Goal: Information Seeking & Learning: Find specific page/section

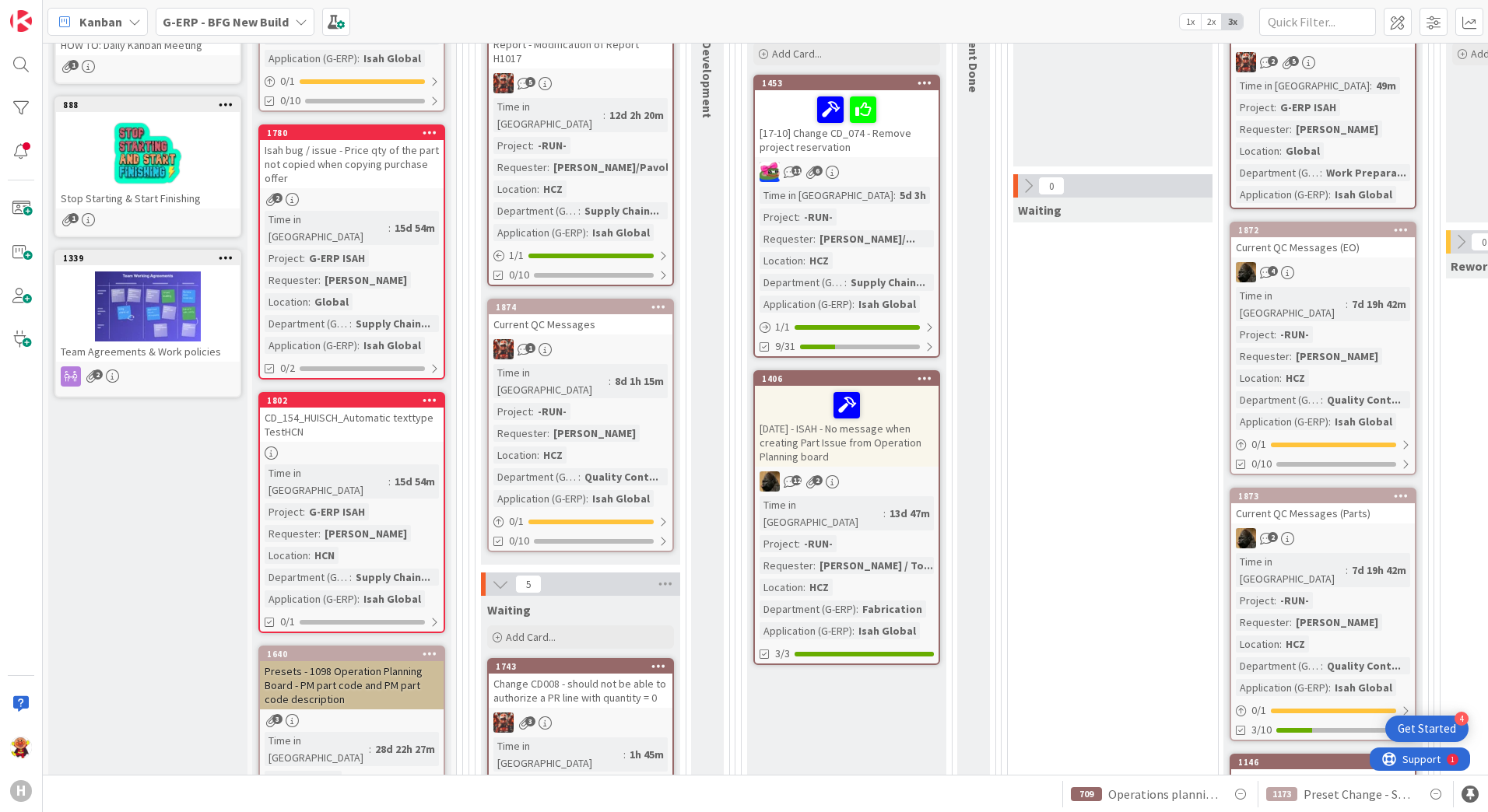
scroll to position [354, 0]
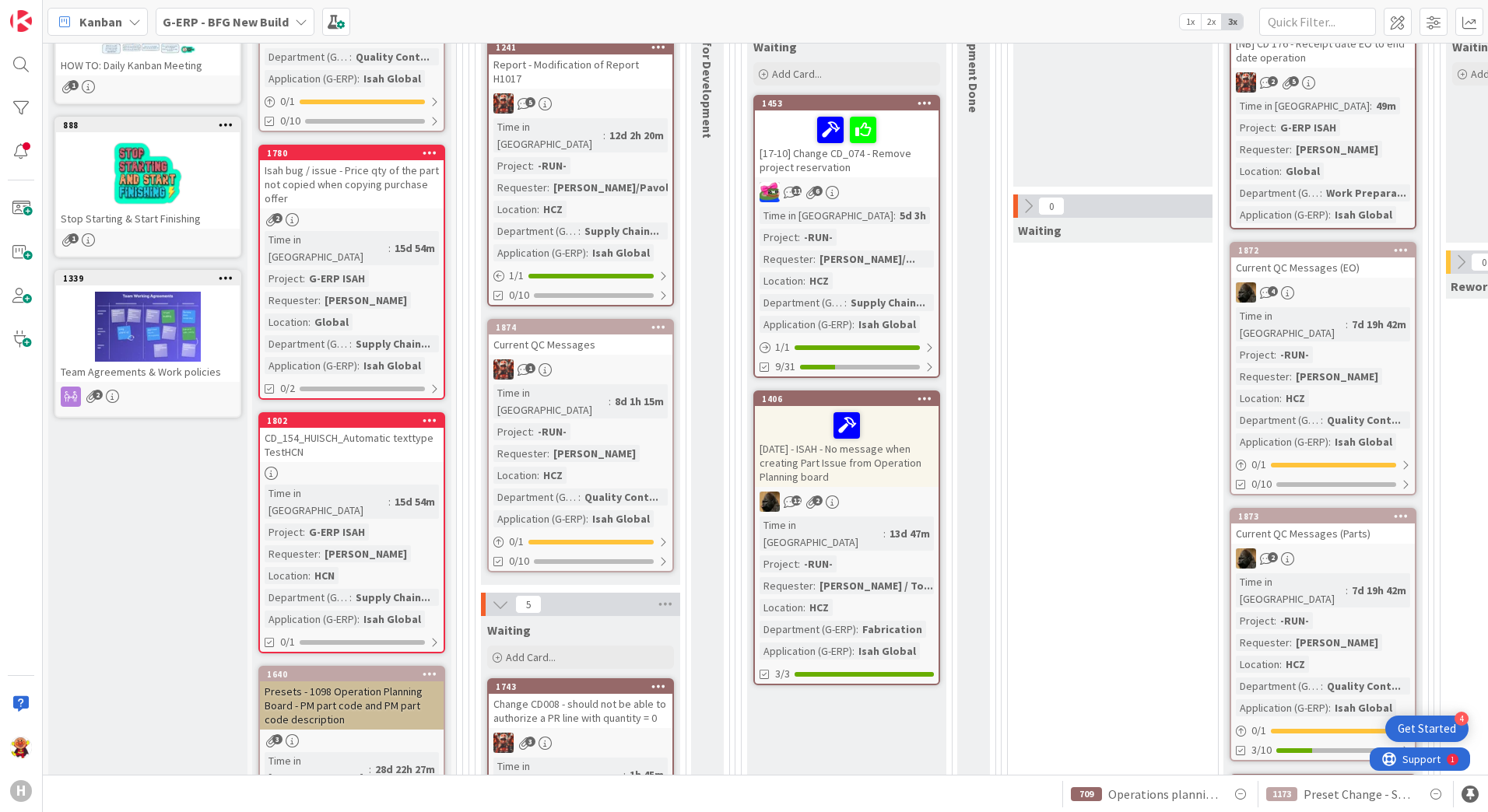
click at [430, 448] on link "1802 CD_154_HUISCH_Automatic texttype TestHCN Time in Column : 15d 54m Project …" at bounding box center [351, 533] width 186 height 241
click at [341, 428] on div "CD_154_HUISCH_Automatic texttype TestHCN" at bounding box center [351, 445] width 183 height 34
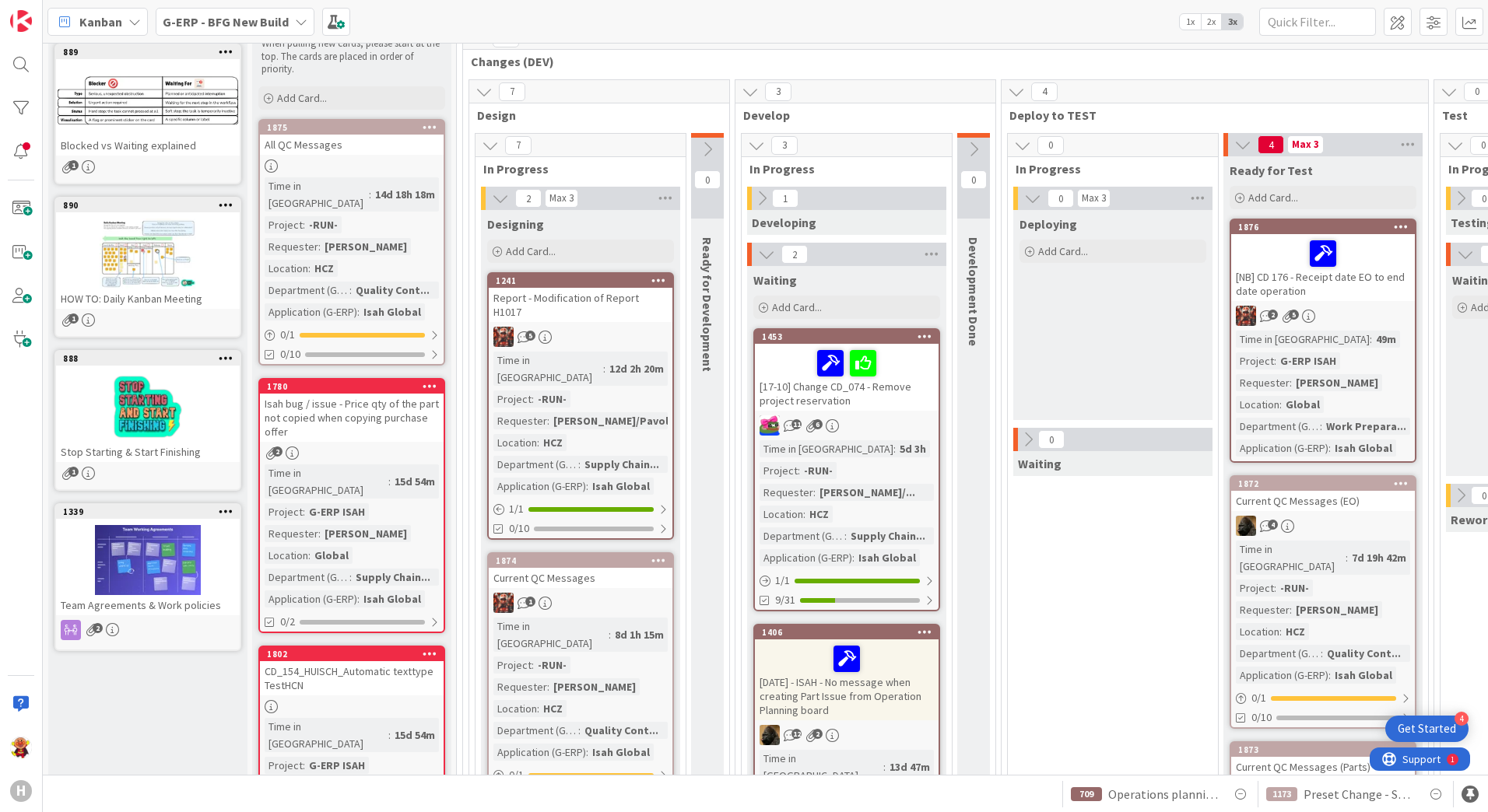
scroll to position [43, 0]
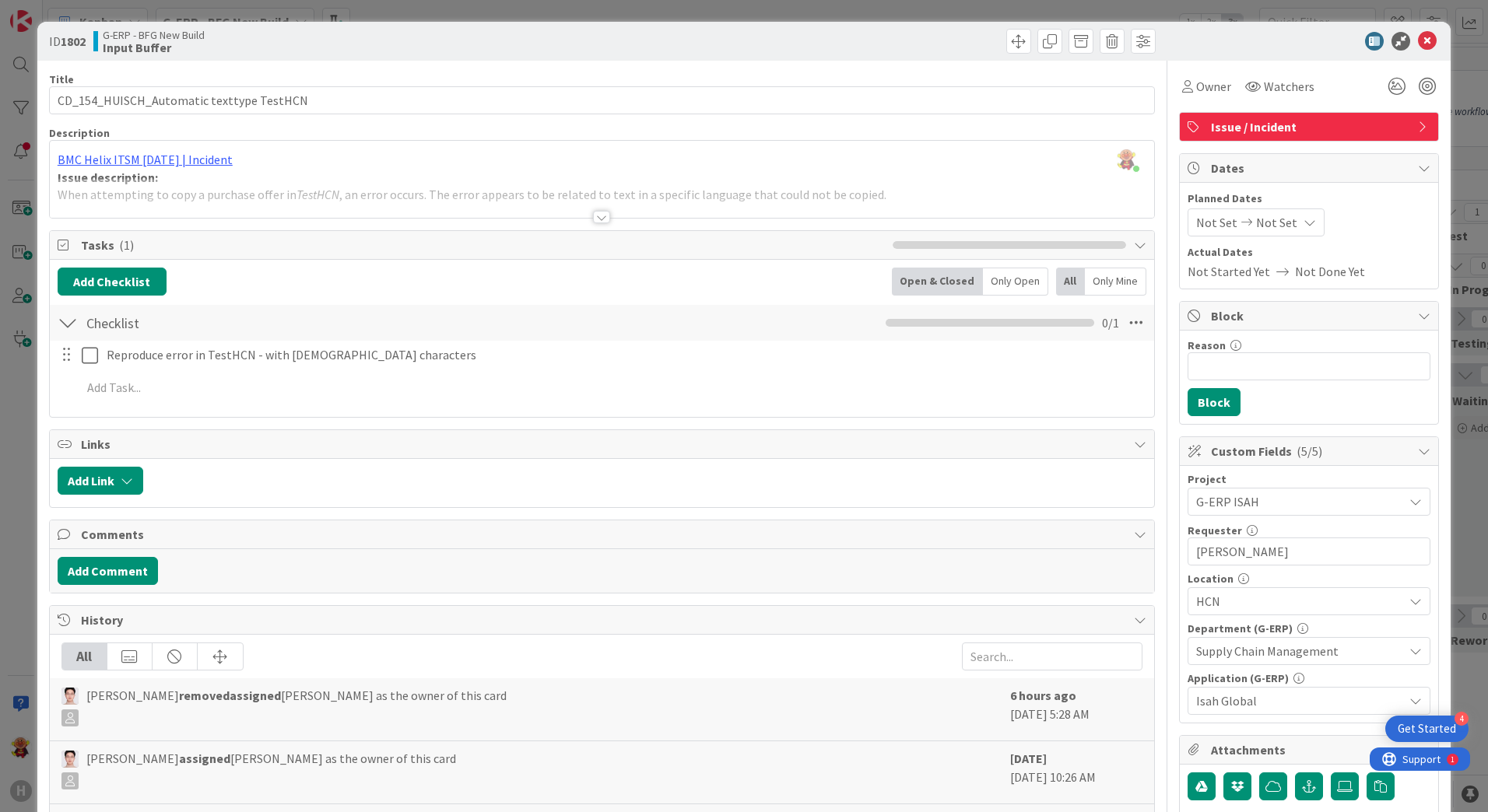
click at [603, 222] on div at bounding box center [601, 218] width 17 height 13
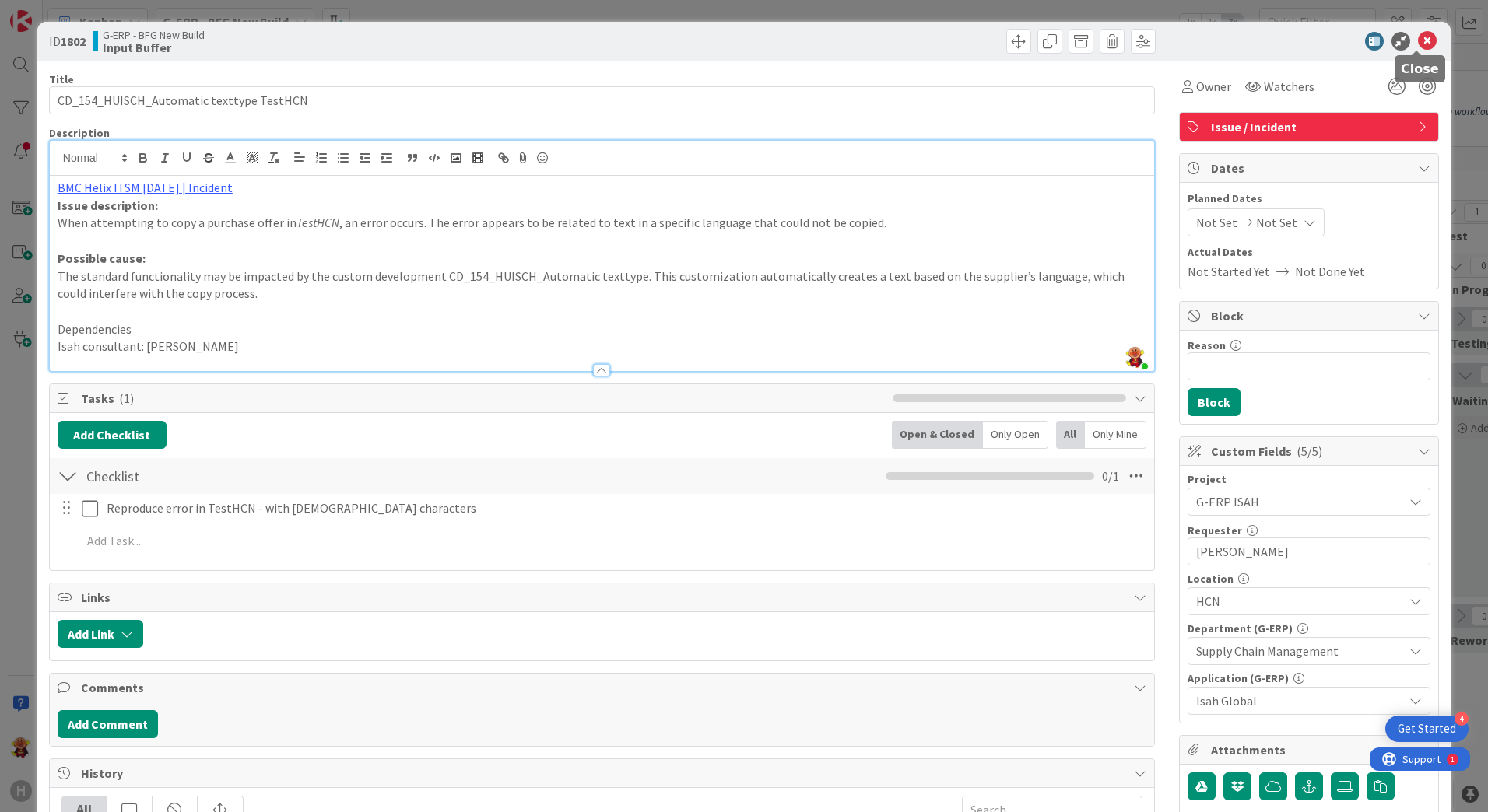
click at [1418, 38] on icon at bounding box center [1427, 41] width 18 height 18
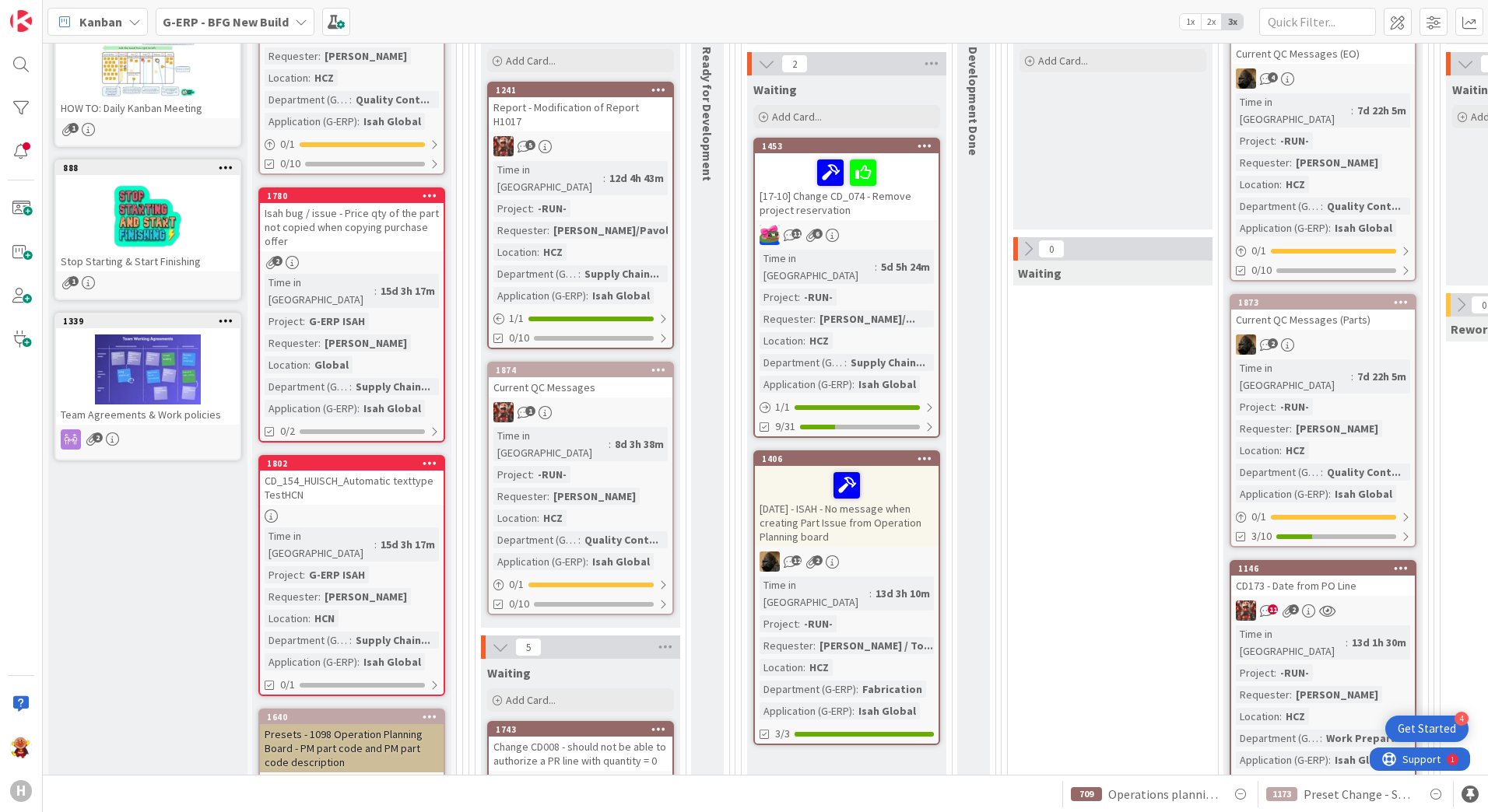
scroll to position [233, 0]
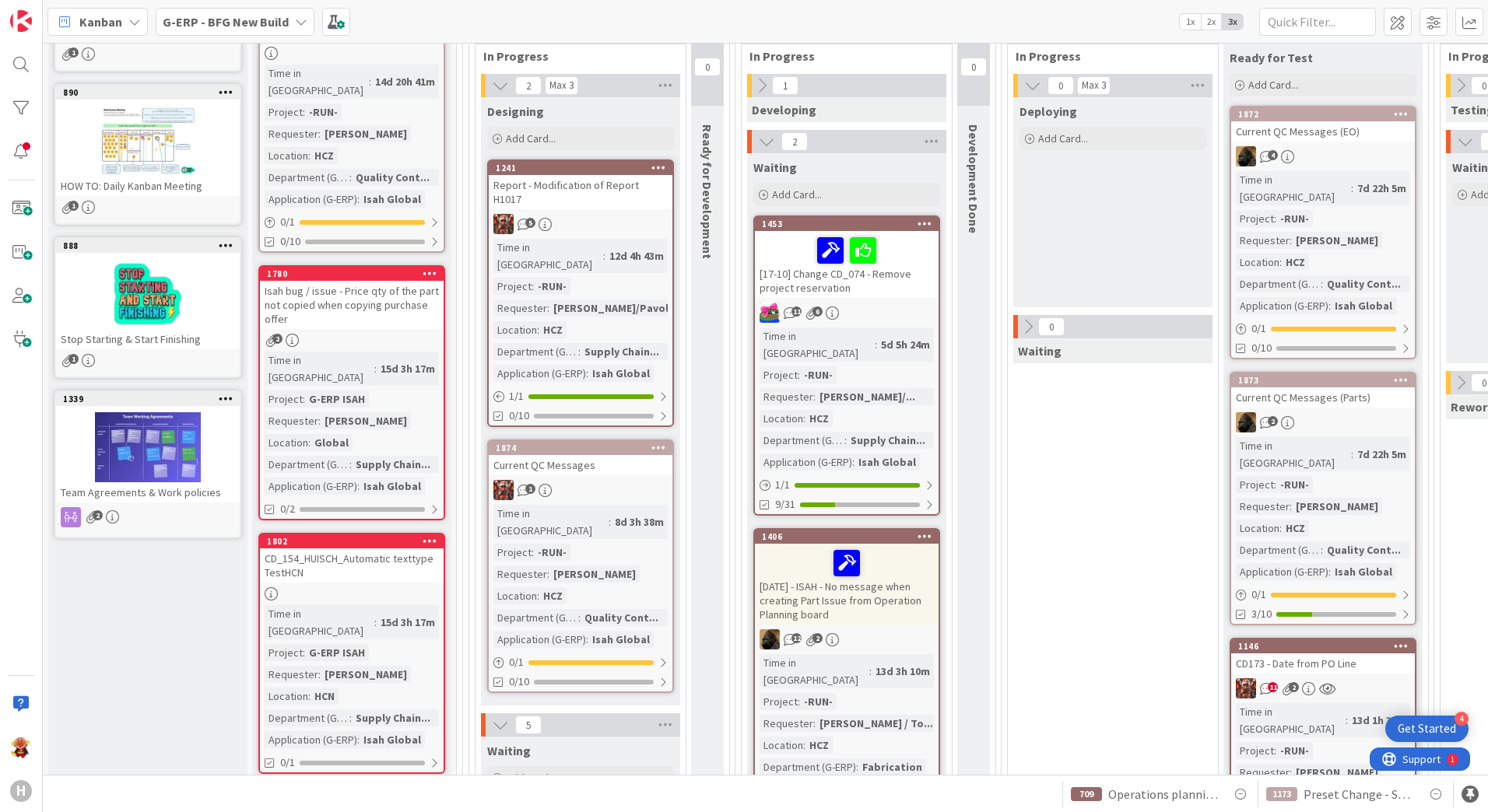
click at [386, 296] on div "Isah bug / issue - Price qty of the part not copied when copying purchase offer" at bounding box center [351, 304] width 183 height 49
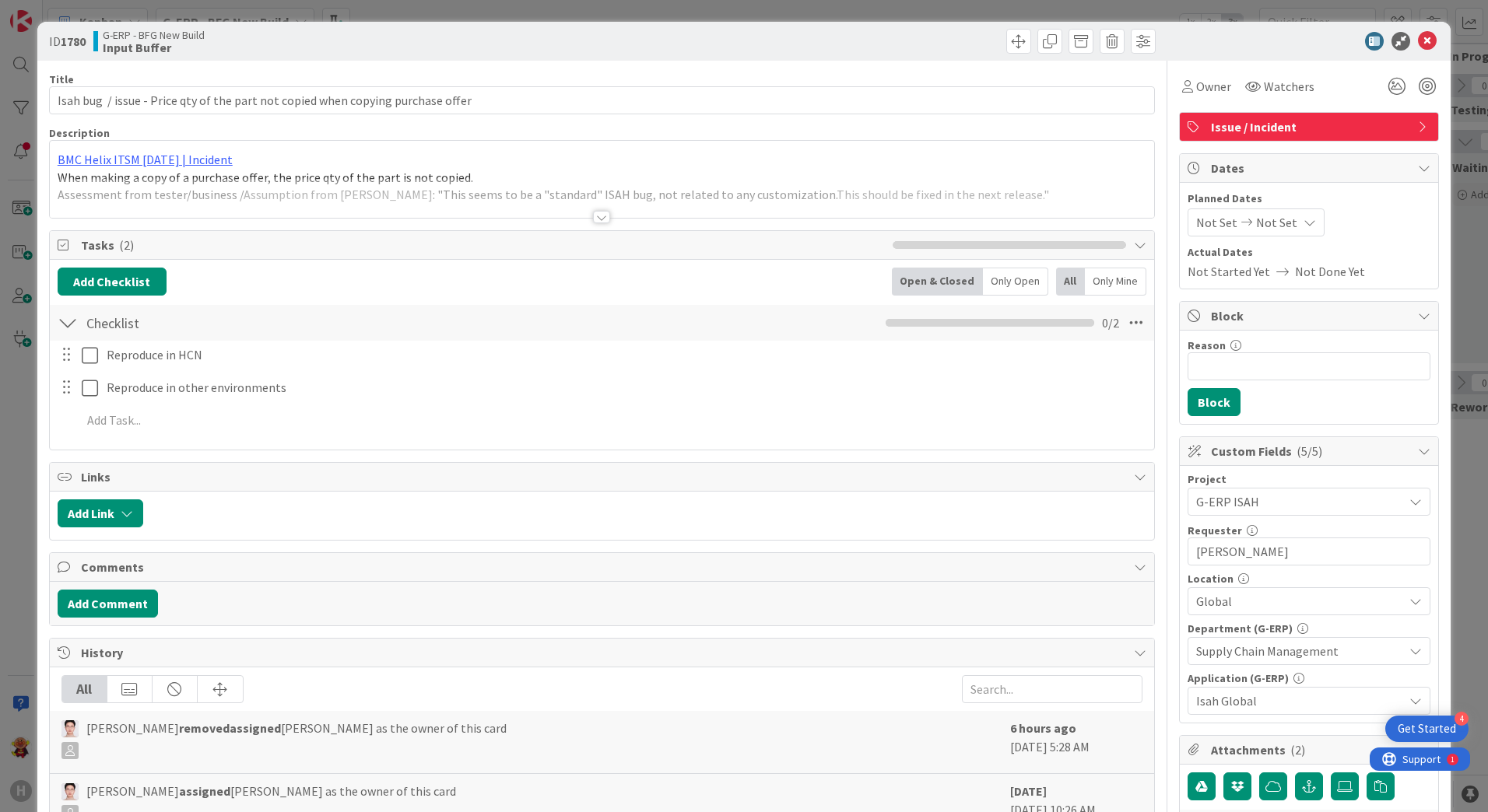
click at [599, 218] on div at bounding box center [601, 218] width 17 height 13
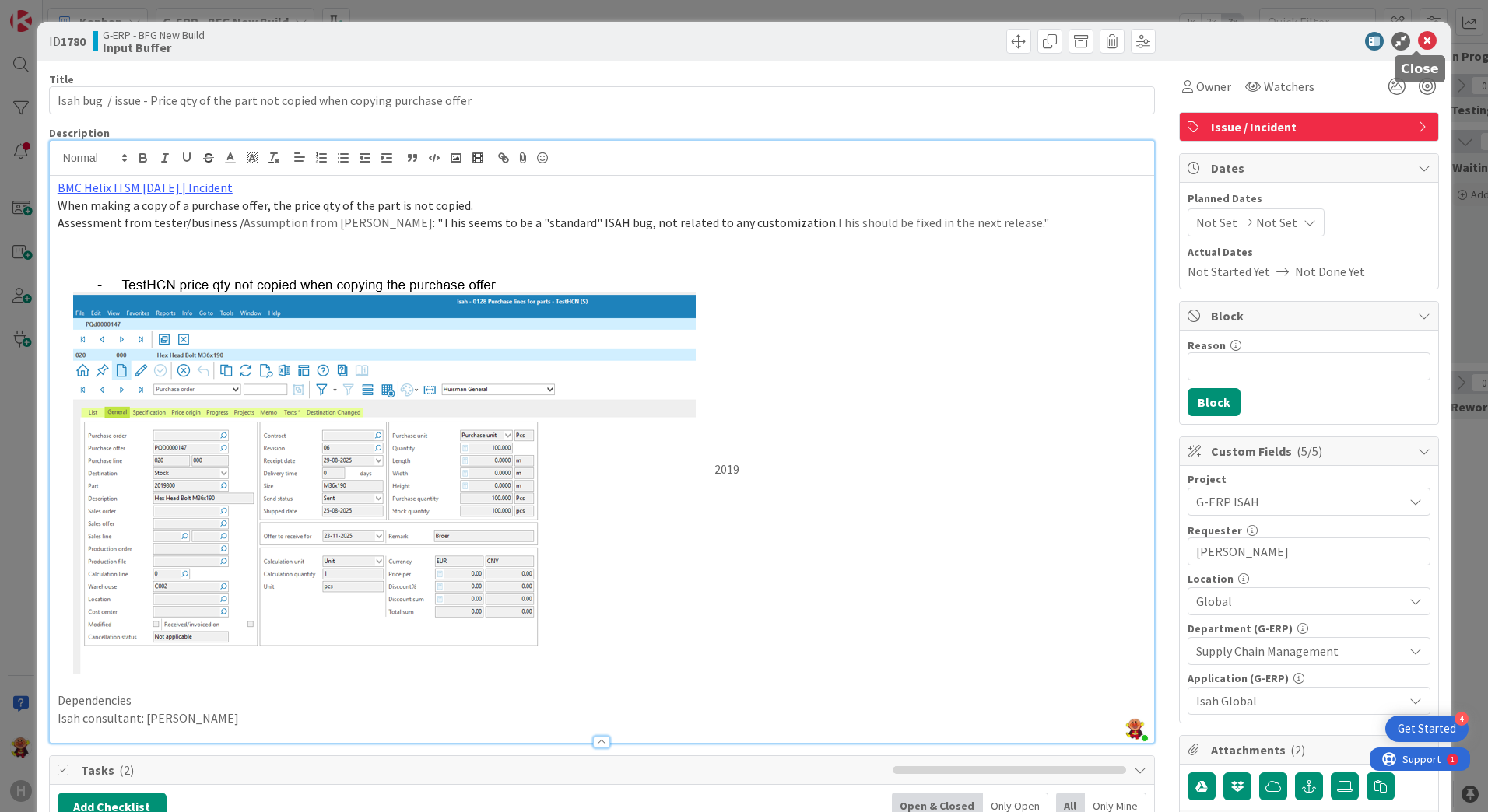
click at [1423, 46] on icon at bounding box center [1427, 41] width 18 height 18
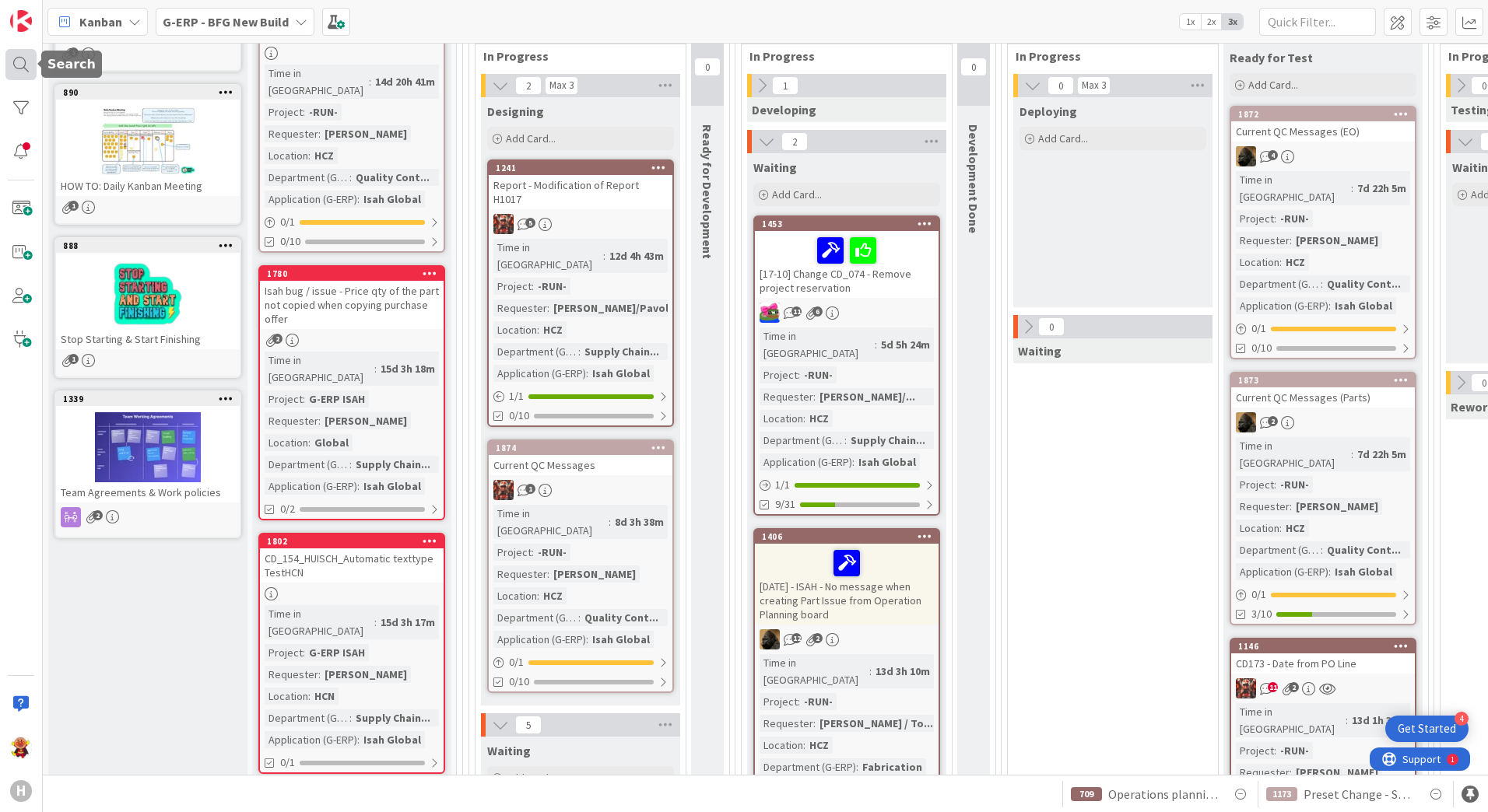
click at [26, 53] on div at bounding box center [21, 65] width 31 height 31
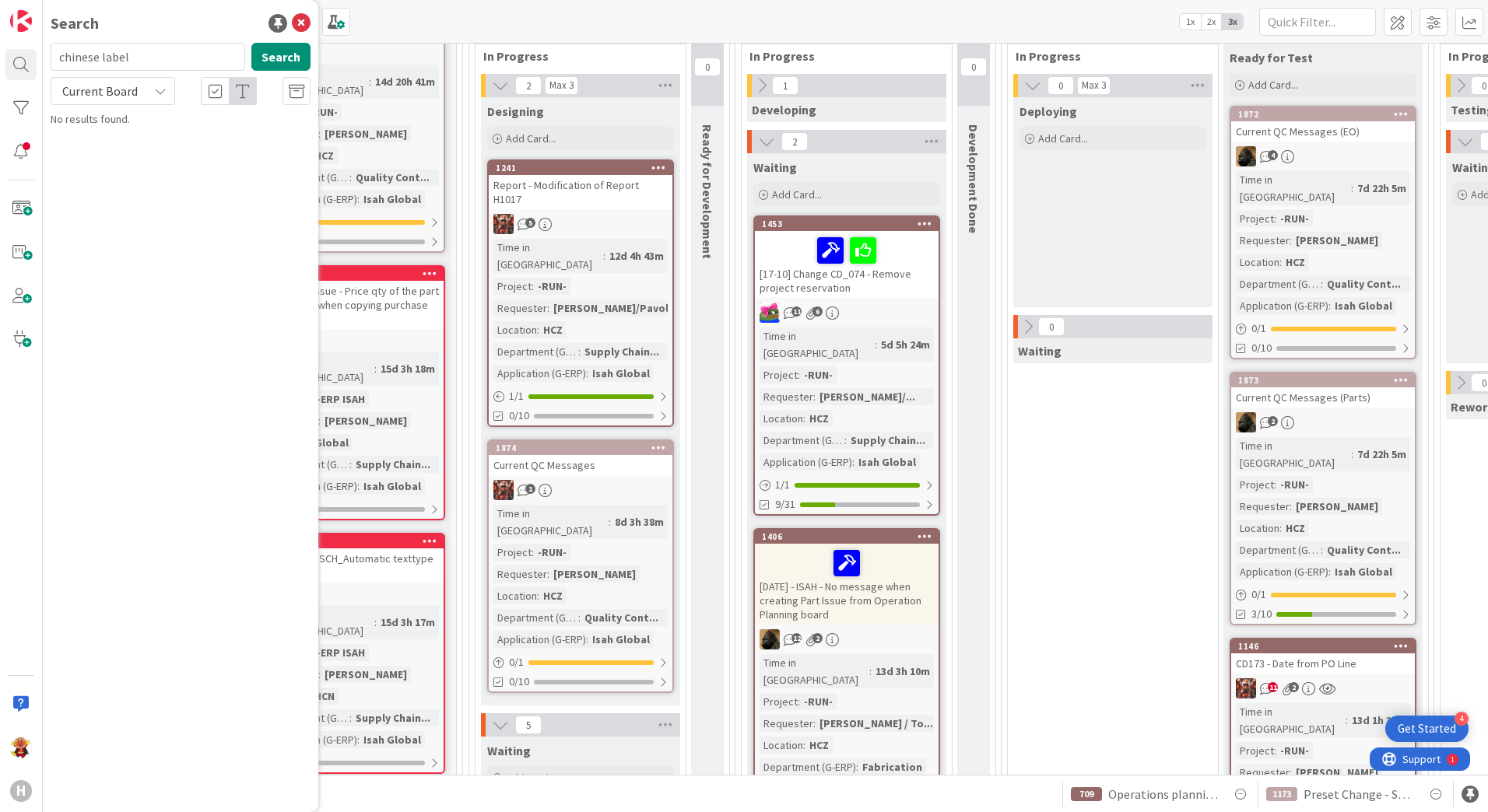
type input "chinese label"
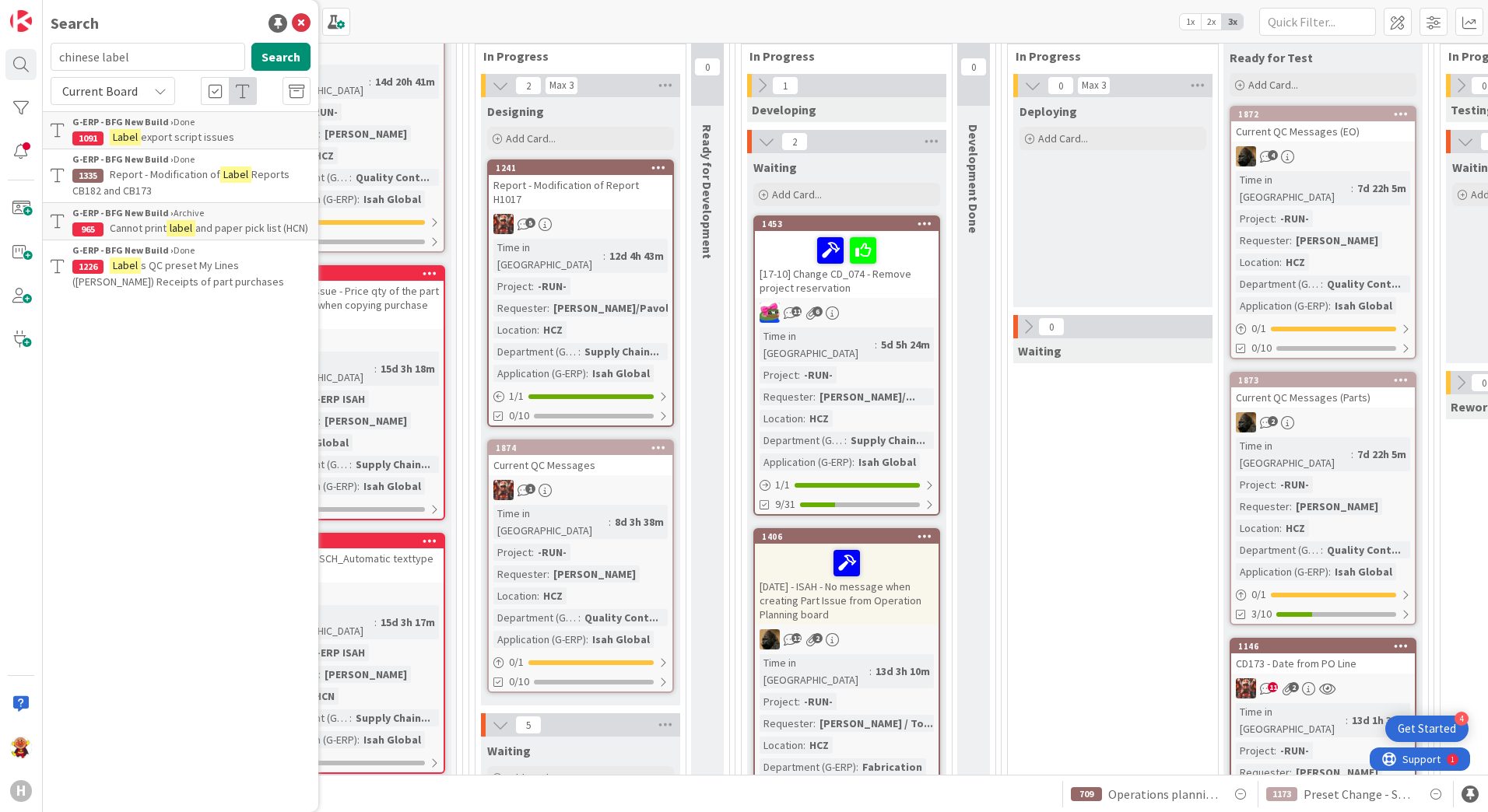
click at [241, 136] on p "Label export script issues" at bounding box center [191, 137] width 238 height 17
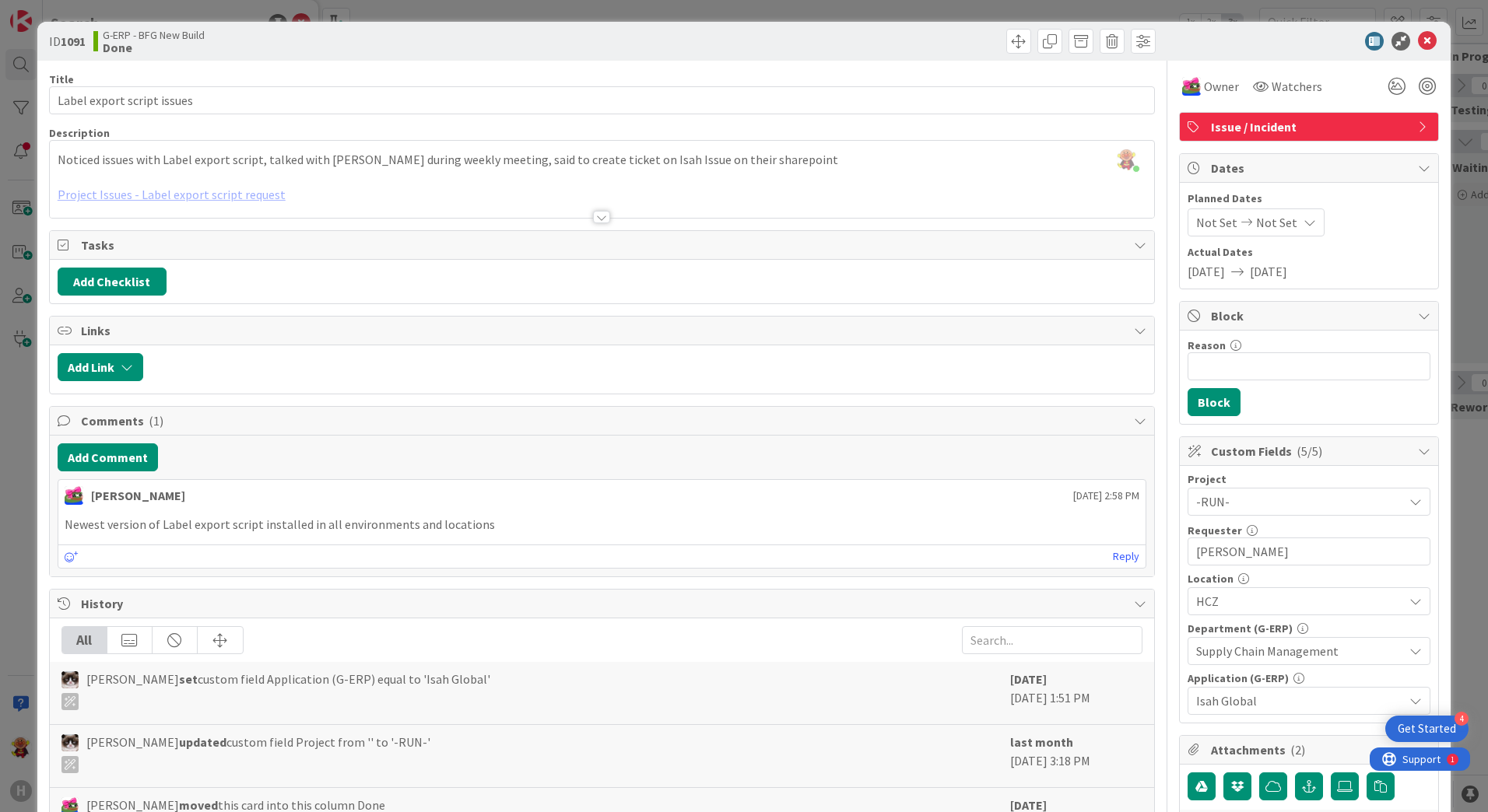
click at [593, 219] on div at bounding box center [601, 218] width 17 height 13
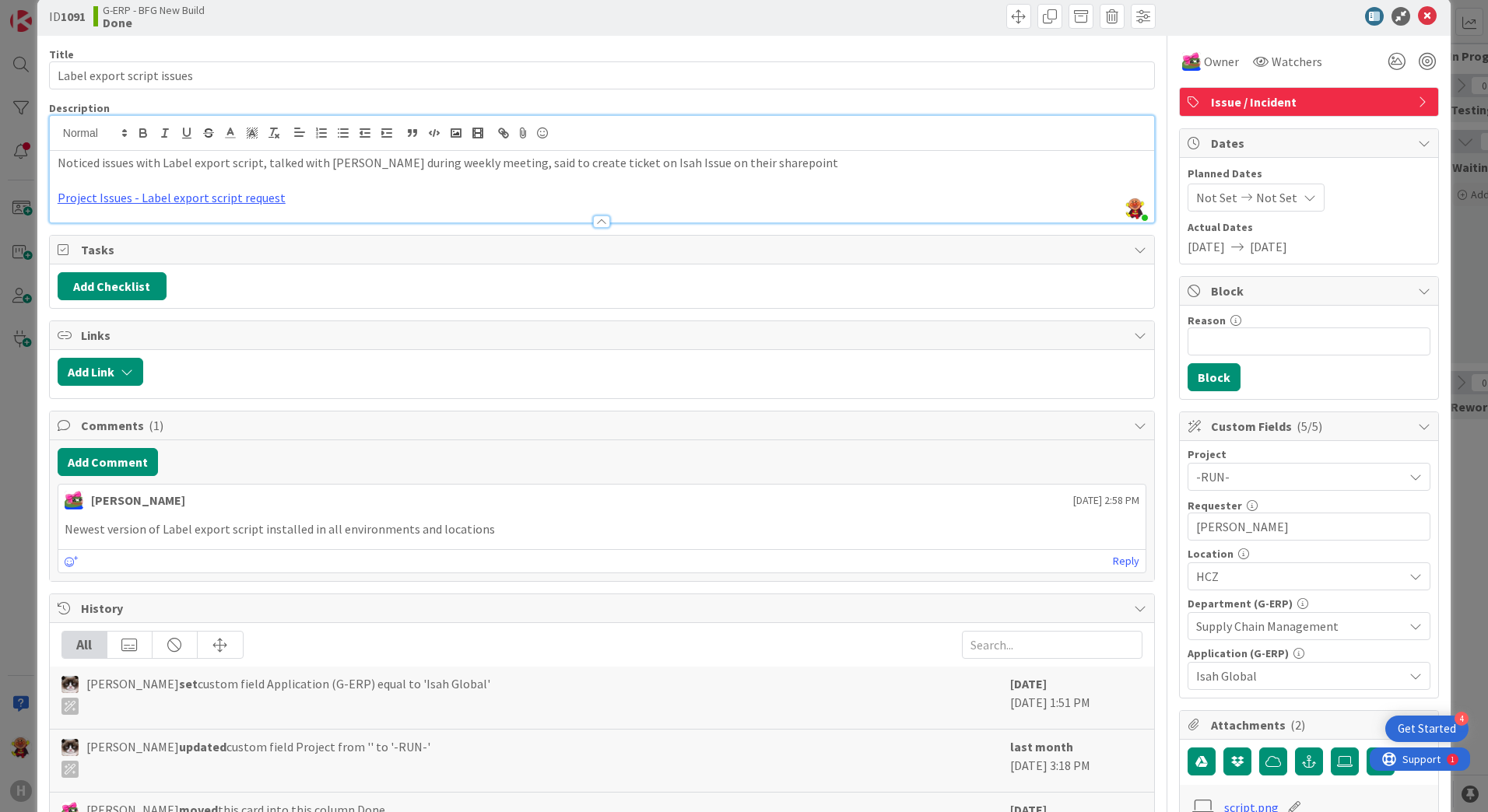
scroll to position [8, 0]
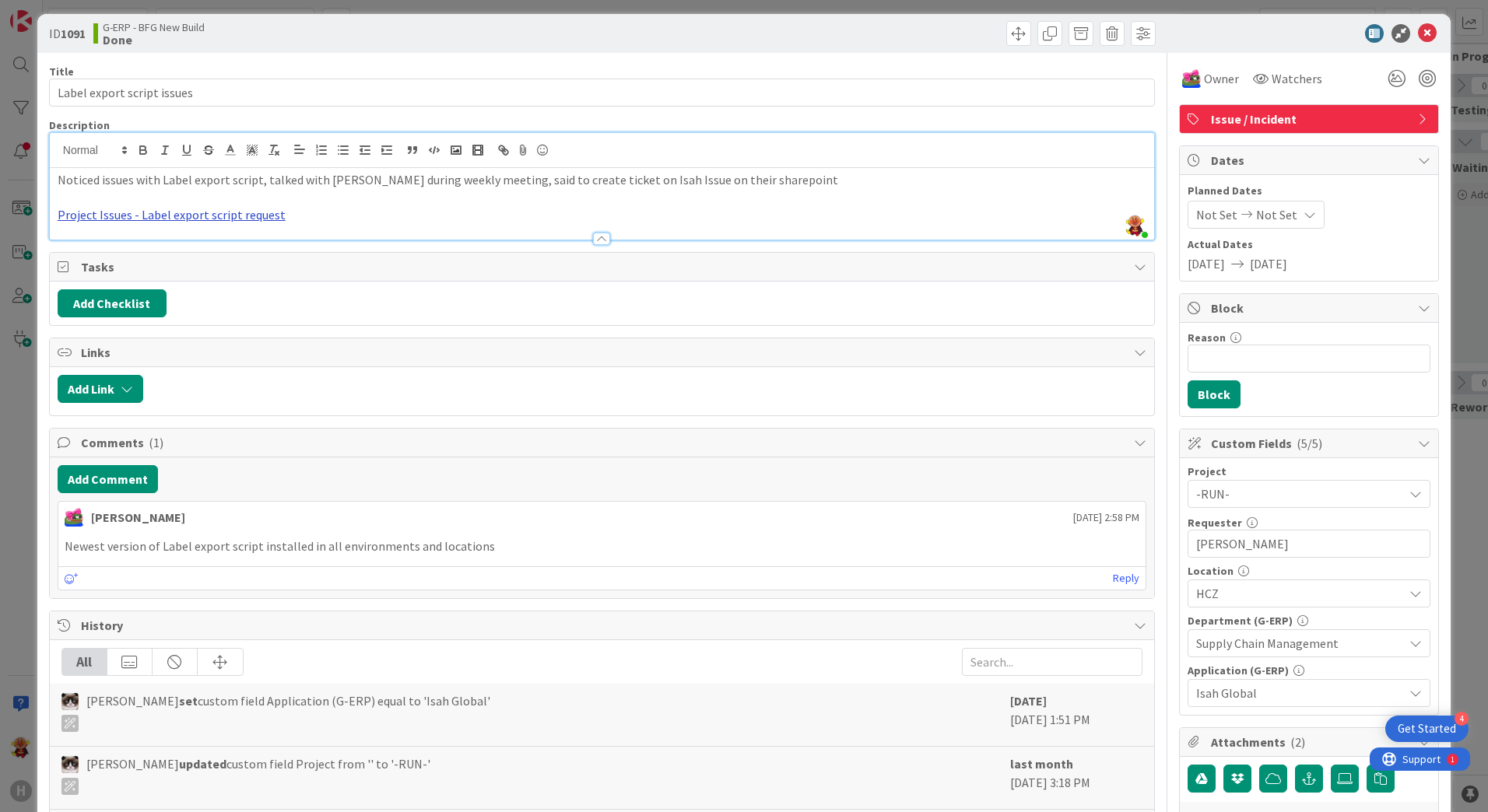
click at [210, 214] on link "Project Issues - Label export script request" at bounding box center [171, 215] width 228 height 16
click at [153, 239] on link "https://isahbv.sharepoint.com/sites/customerportals/97767/ProjectIssues/DispFor…" at bounding box center [128, 245] width 107 height 20
click at [1418, 29] on icon at bounding box center [1427, 33] width 18 height 18
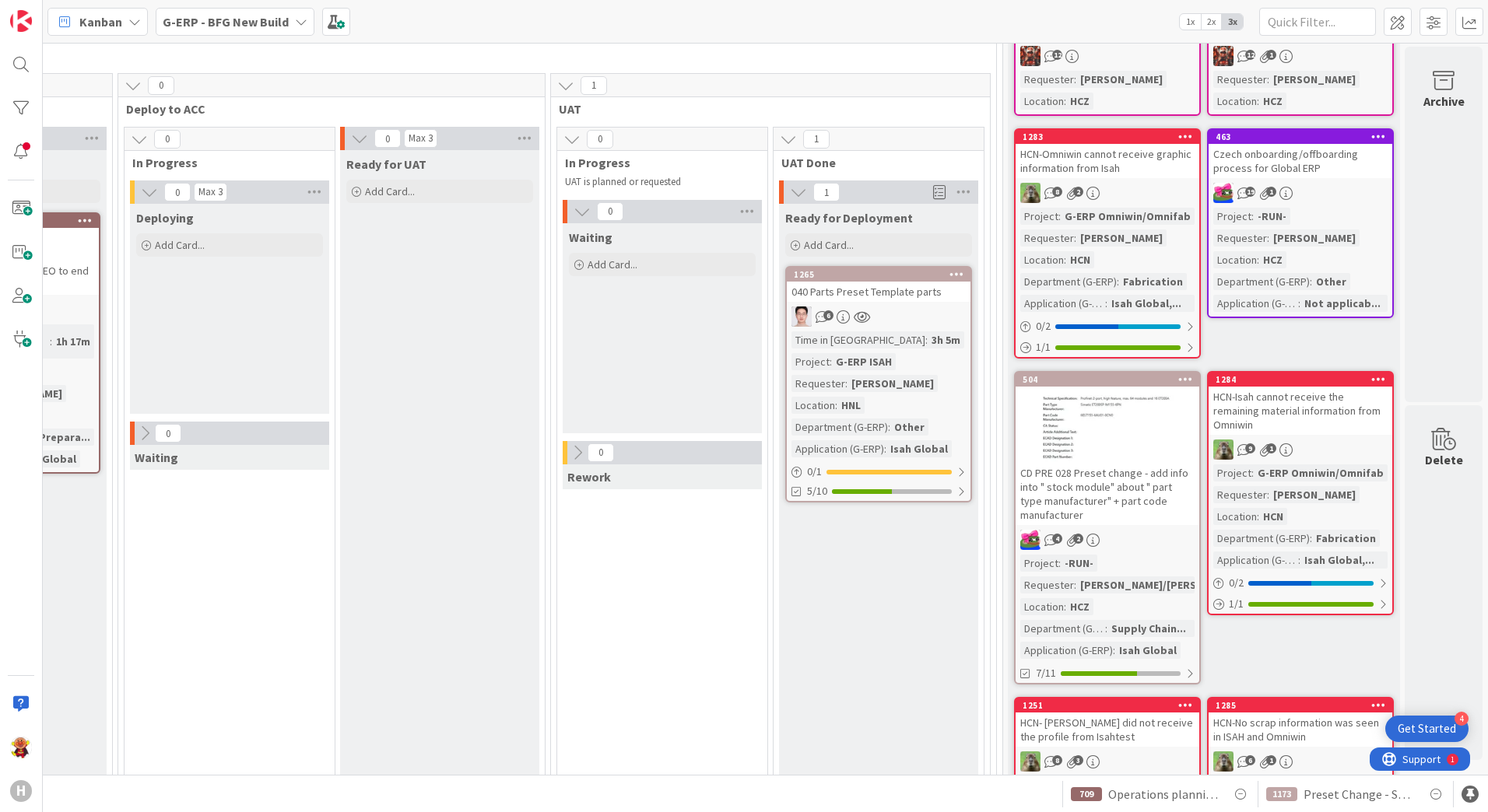
scroll to position [0, 1761]
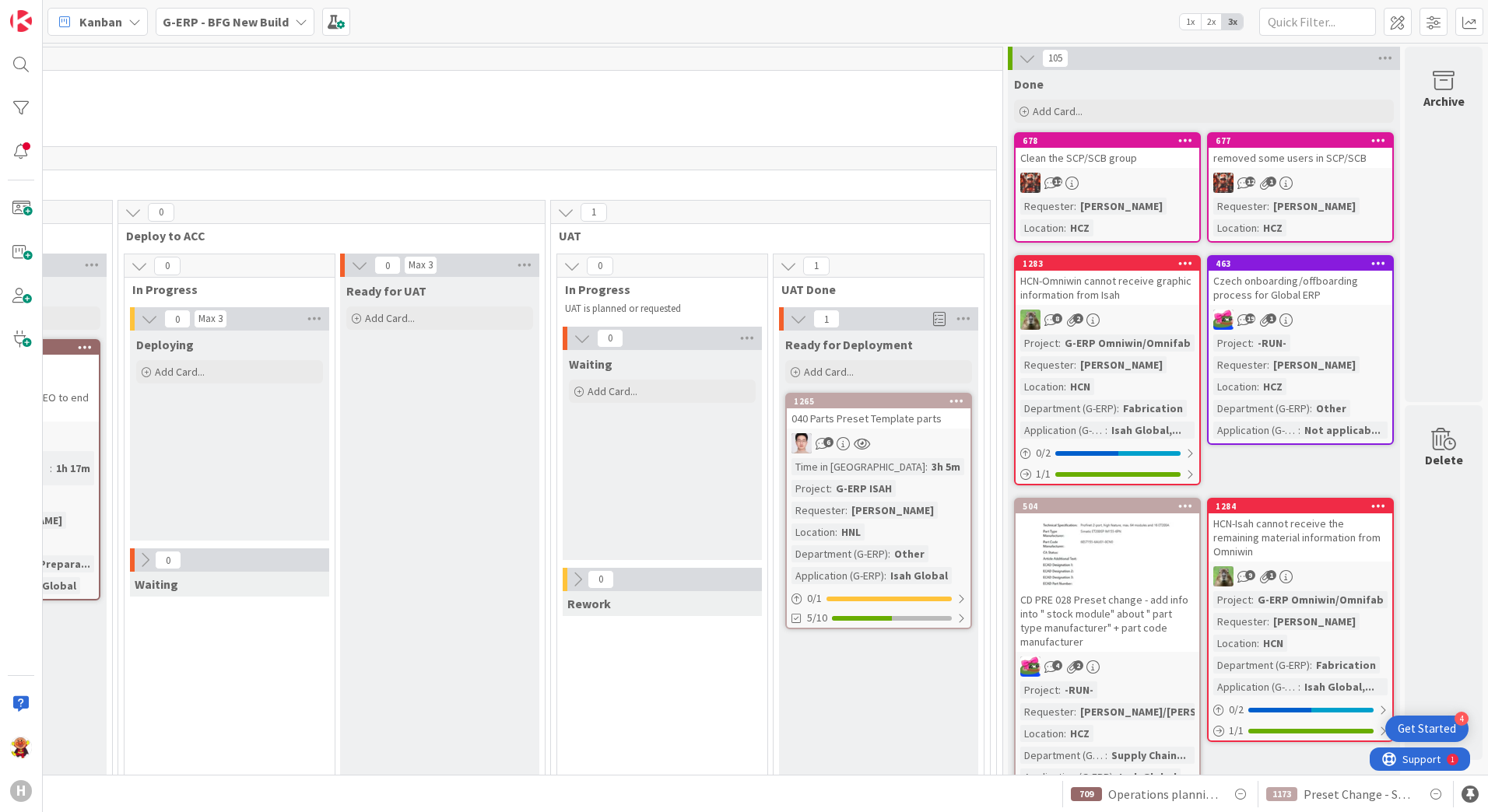
click at [1128, 180] on div "12" at bounding box center [1107, 182] width 183 height 20
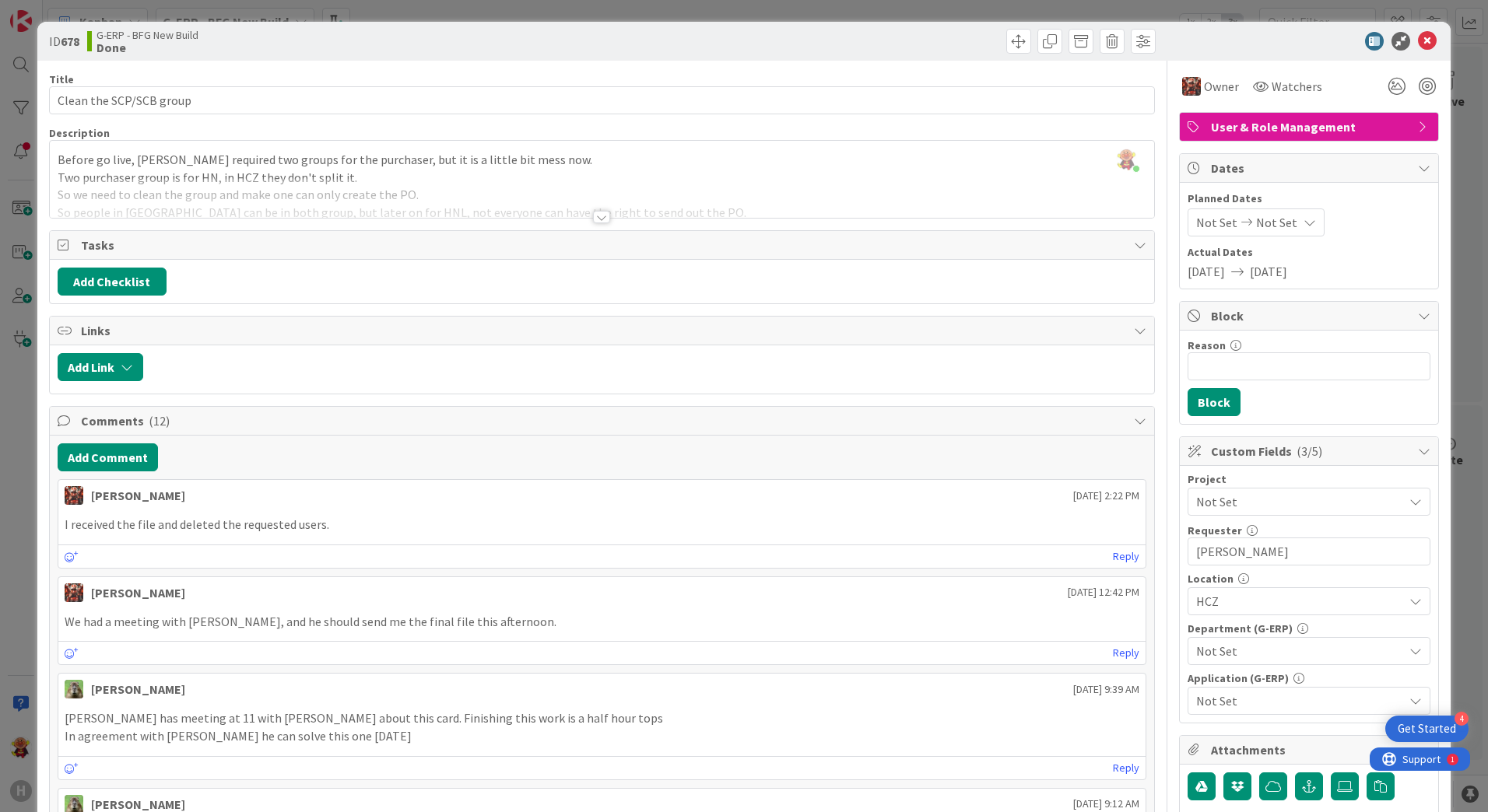
click at [1426, 40] on div at bounding box center [1302, 41] width 276 height 18
click at [1418, 34] on icon at bounding box center [1427, 41] width 18 height 18
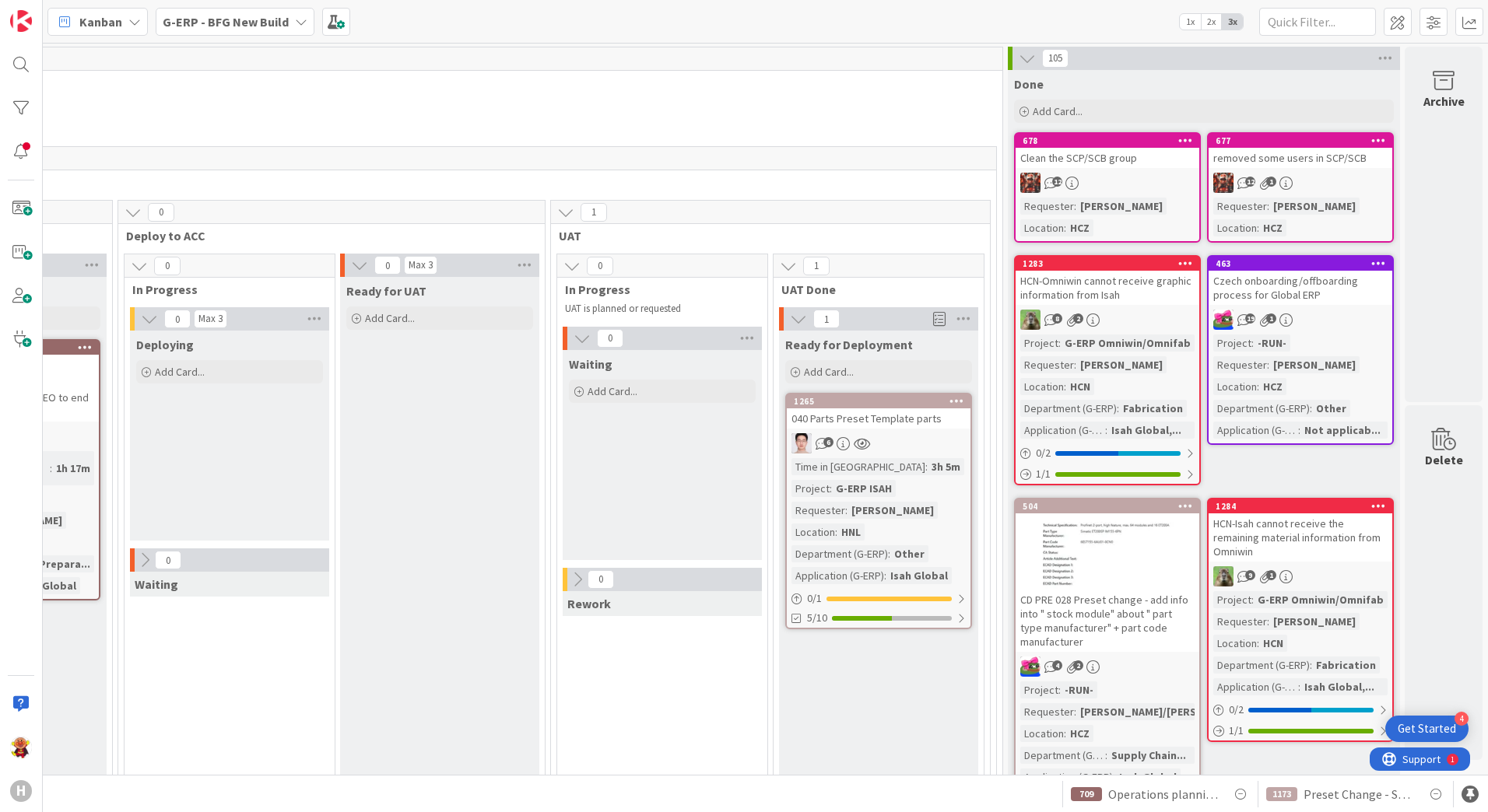
click at [1353, 166] on div "removed some users in SCP/SCB" at bounding box center [1300, 158] width 183 height 20
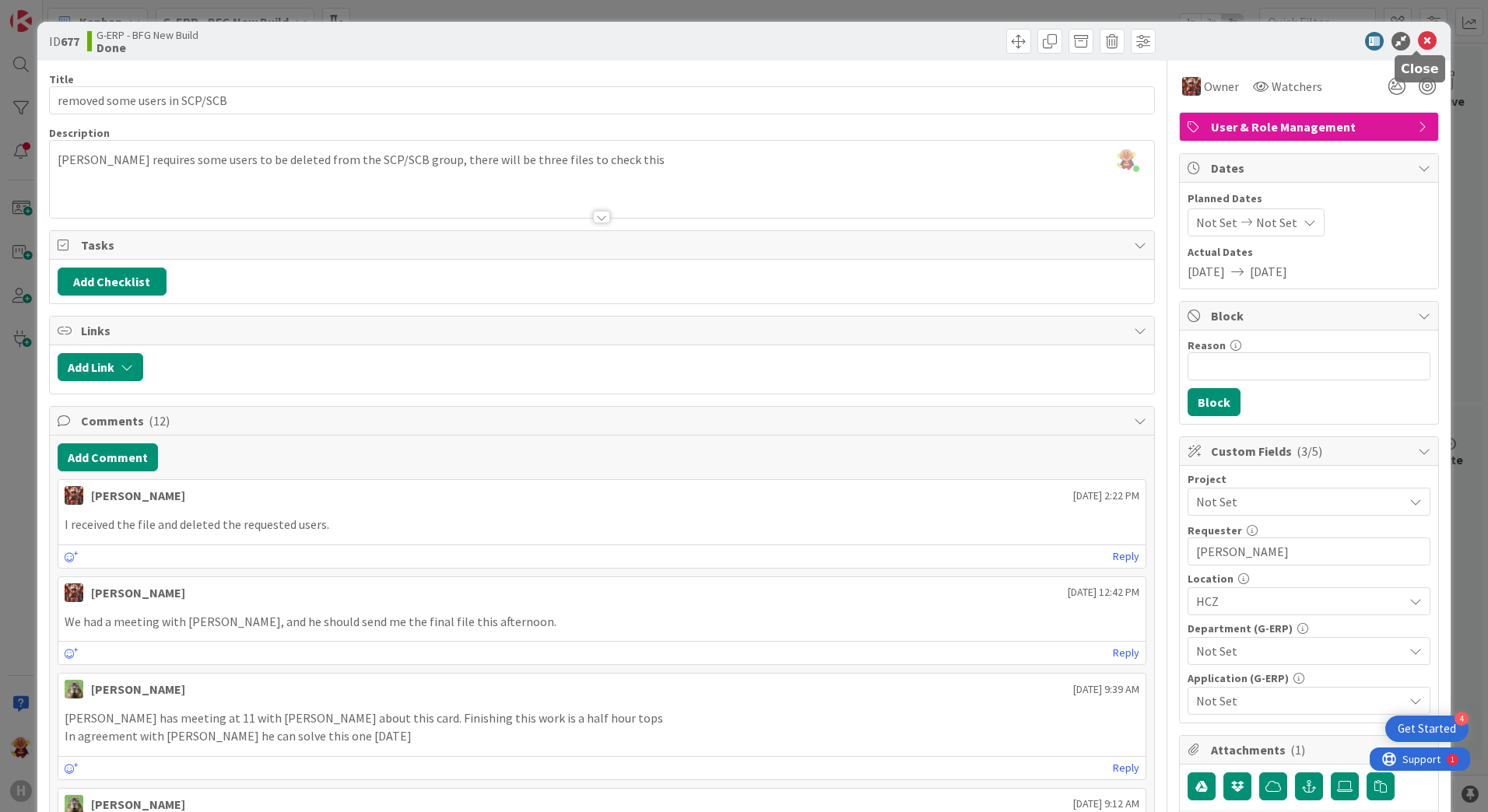
click at [1419, 47] on icon at bounding box center [1427, 41] width 18 height 18
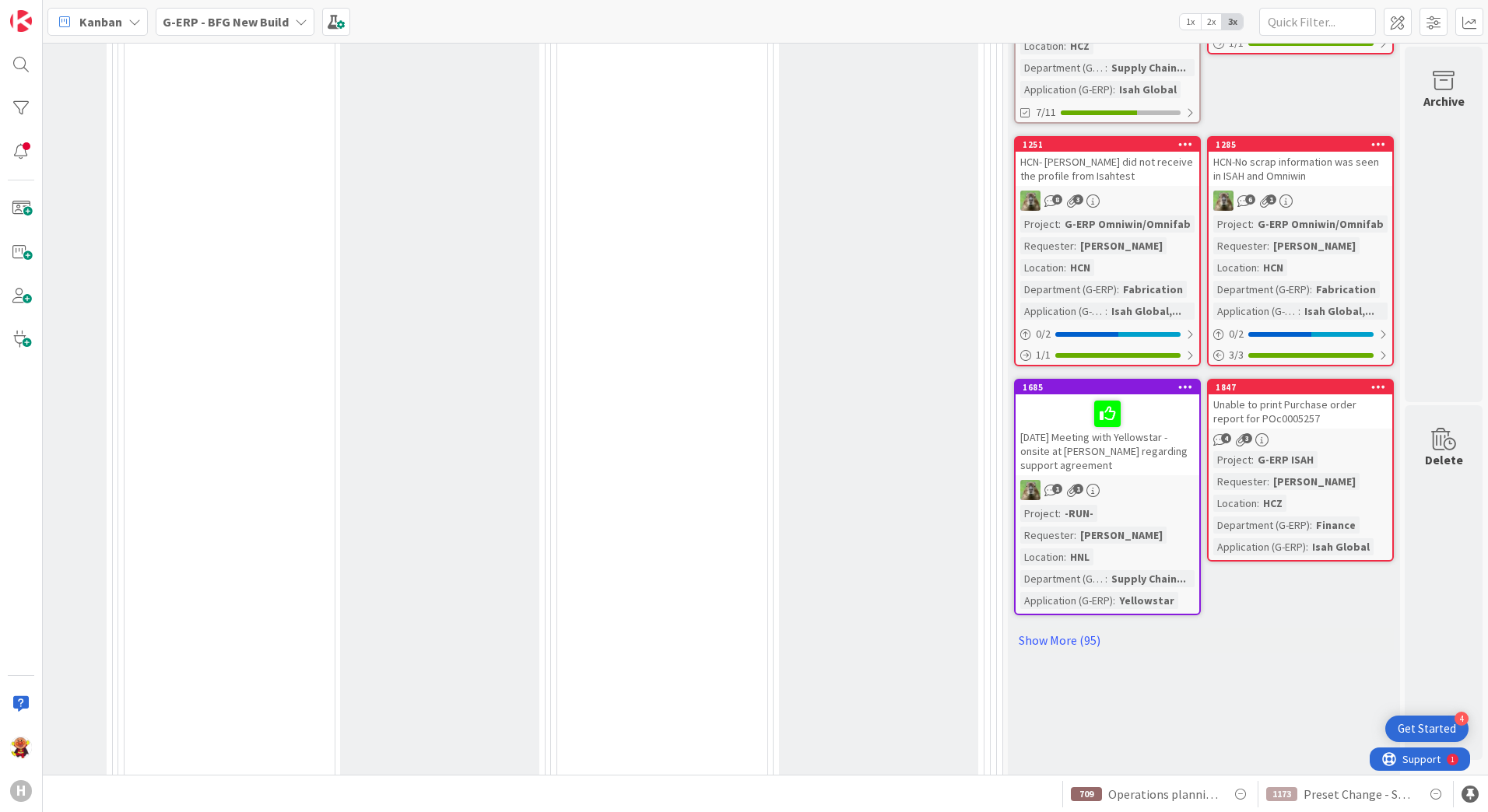
scroll to position [700, 1761]
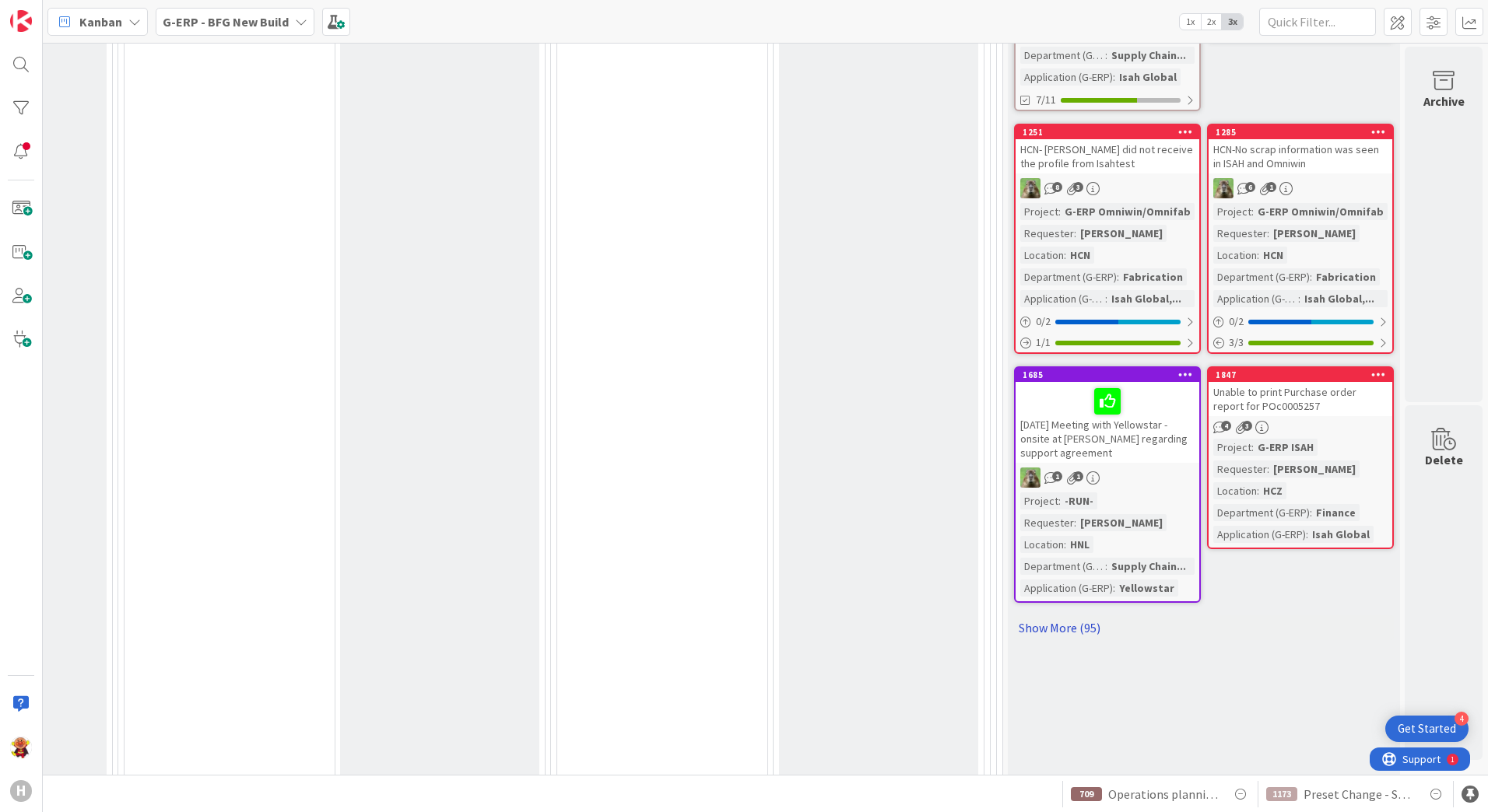
click at [1042, 626] on link "Show More (95)" at bounding box center [1203, 627] width 379 height 25
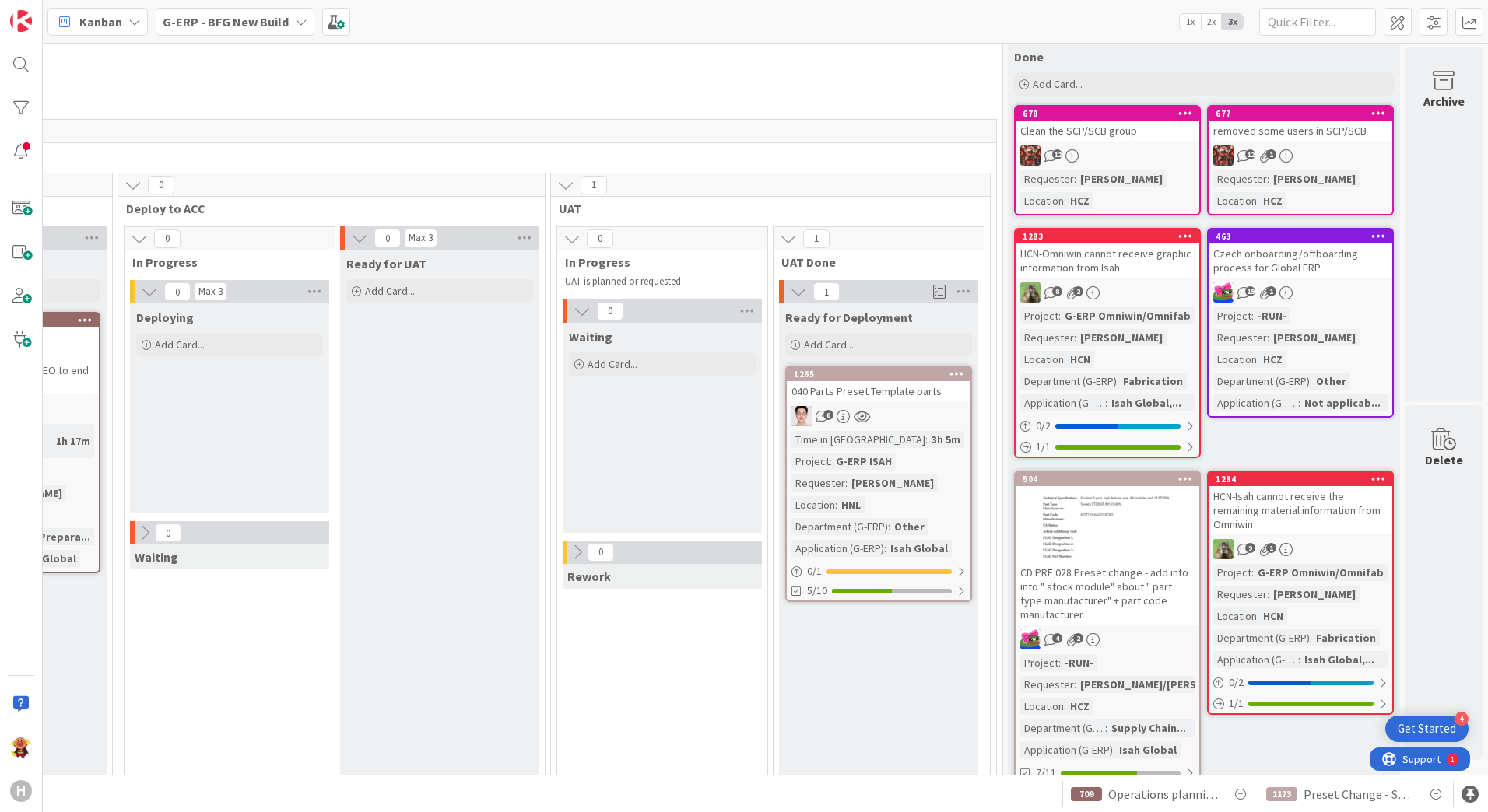
scroll to position [0, 1761]
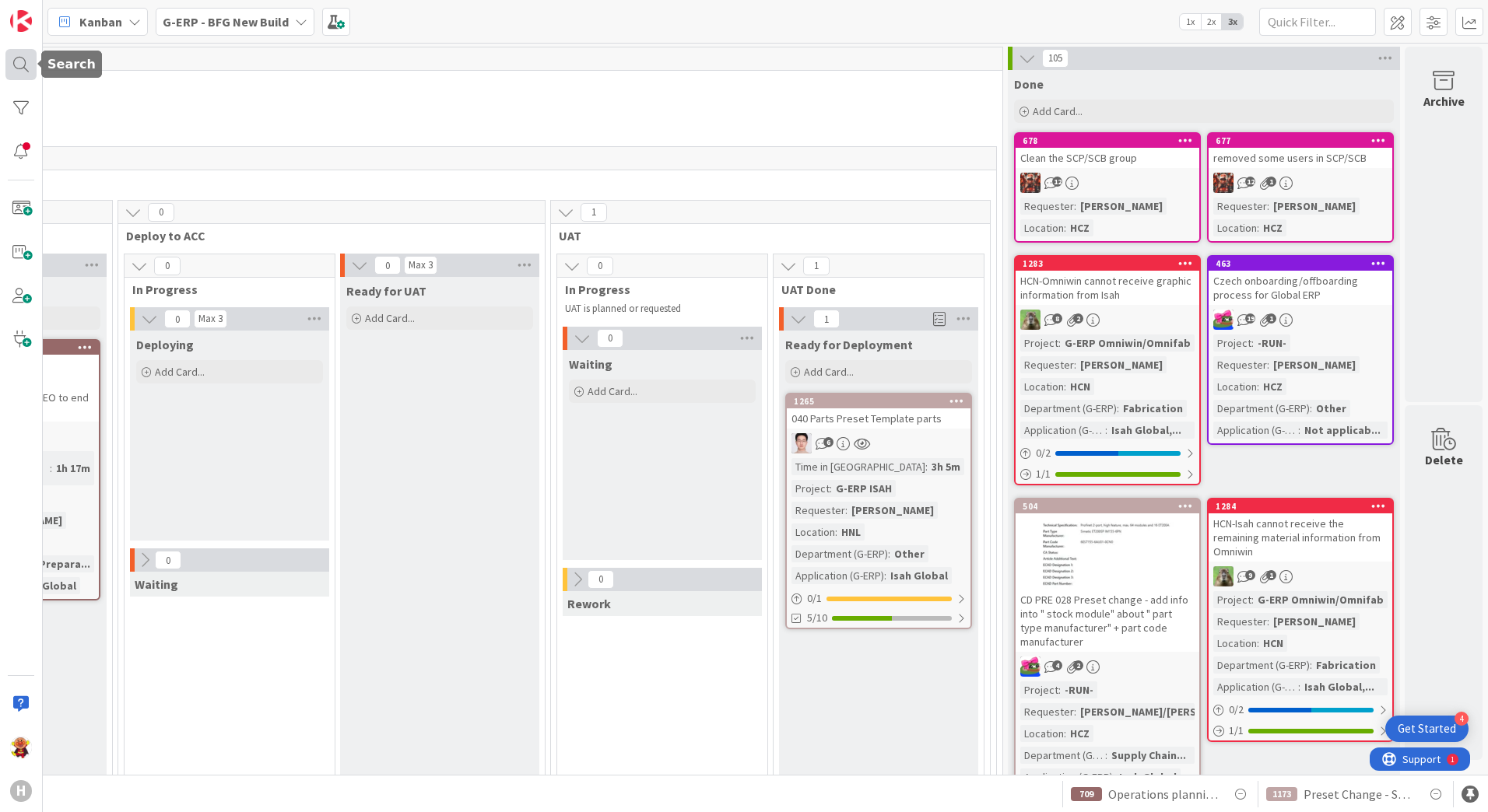
click at [9, 64] on div at bounding box center [21, 65] width 31 height 31
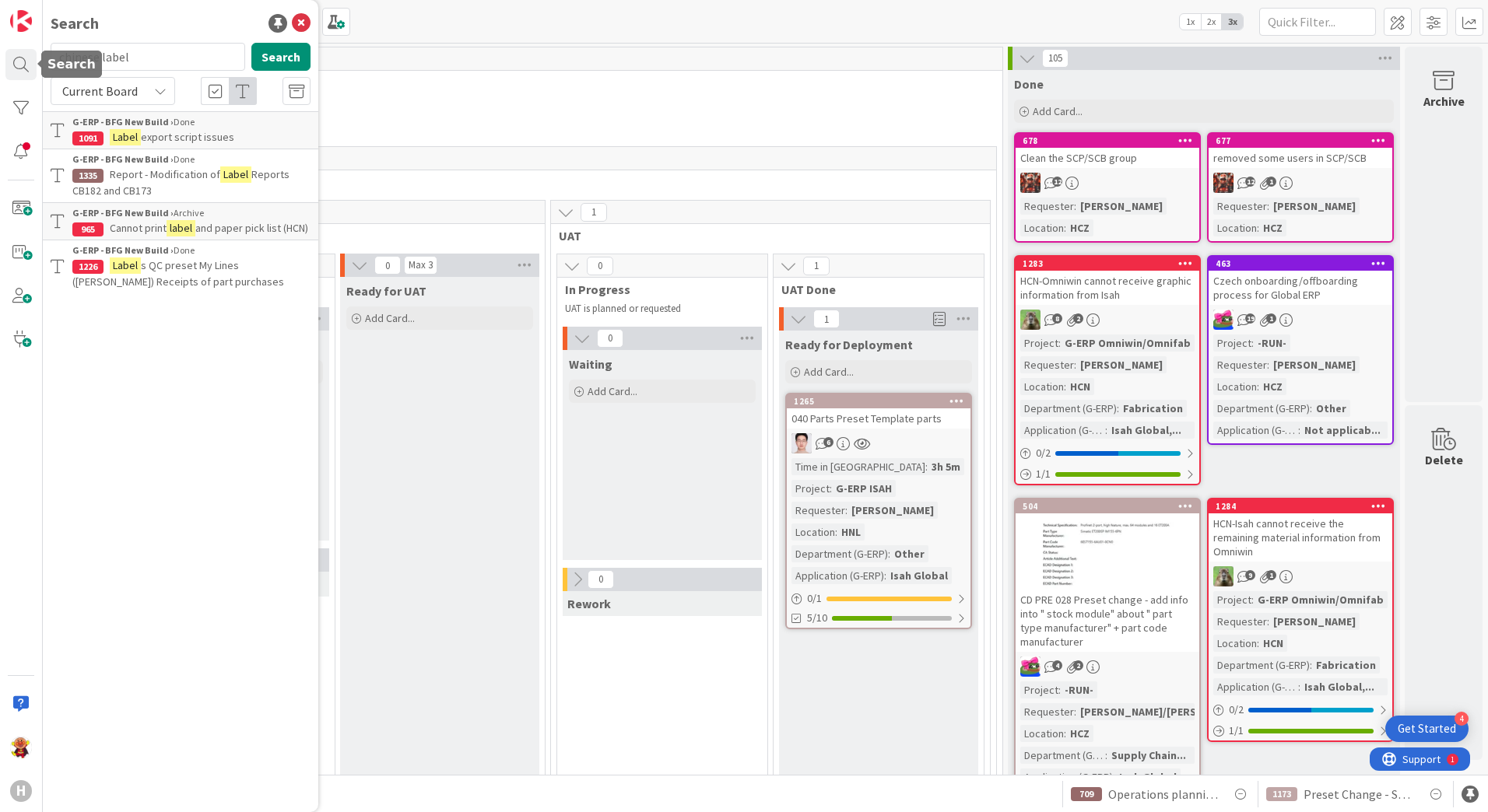
drag, startPoint x: 171, startPoint y: 62, endPoint x: -3, endPoint y: 56, distance: 174.1
click at [0, 56] on html "4 Get Started H Search chinese label Search Current Board G-ERP - BFG New Build…" at bounding box center [744, 406] width 1488 height 812
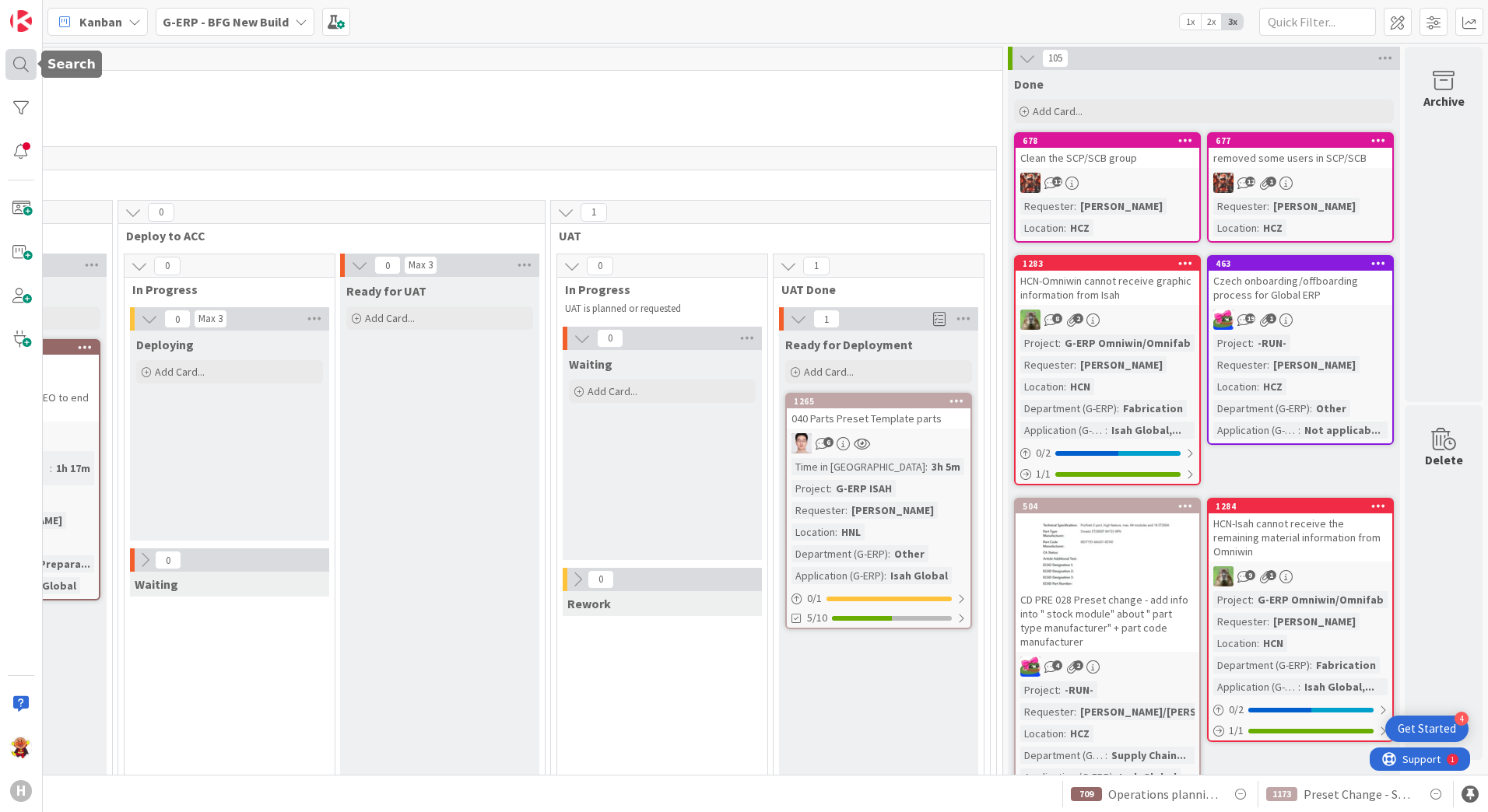
click at [17, 65] on div at bounding box center [21, 65] width 31 height 31
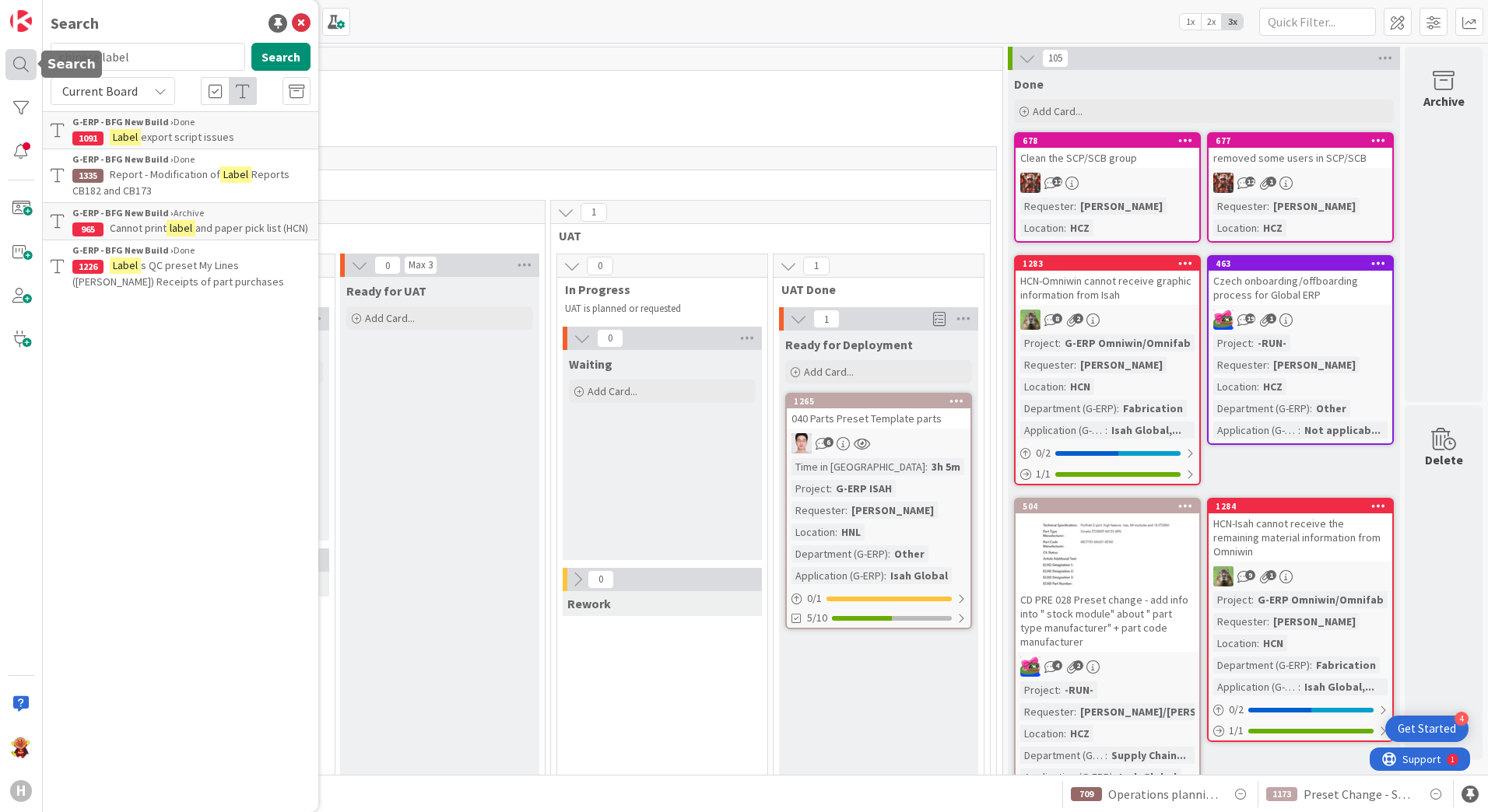
drag, startPoint x: 153, startPoint y: 61, endPoint x: 27, endPoint y: 60, distance: 126.0
click at [27, 60] on div "H Search chinese label Search Current Board G-ERP - BFG New Build › Done 1091 L…" at bounding box center [22, 406] width 43 height 812
type input "web'"
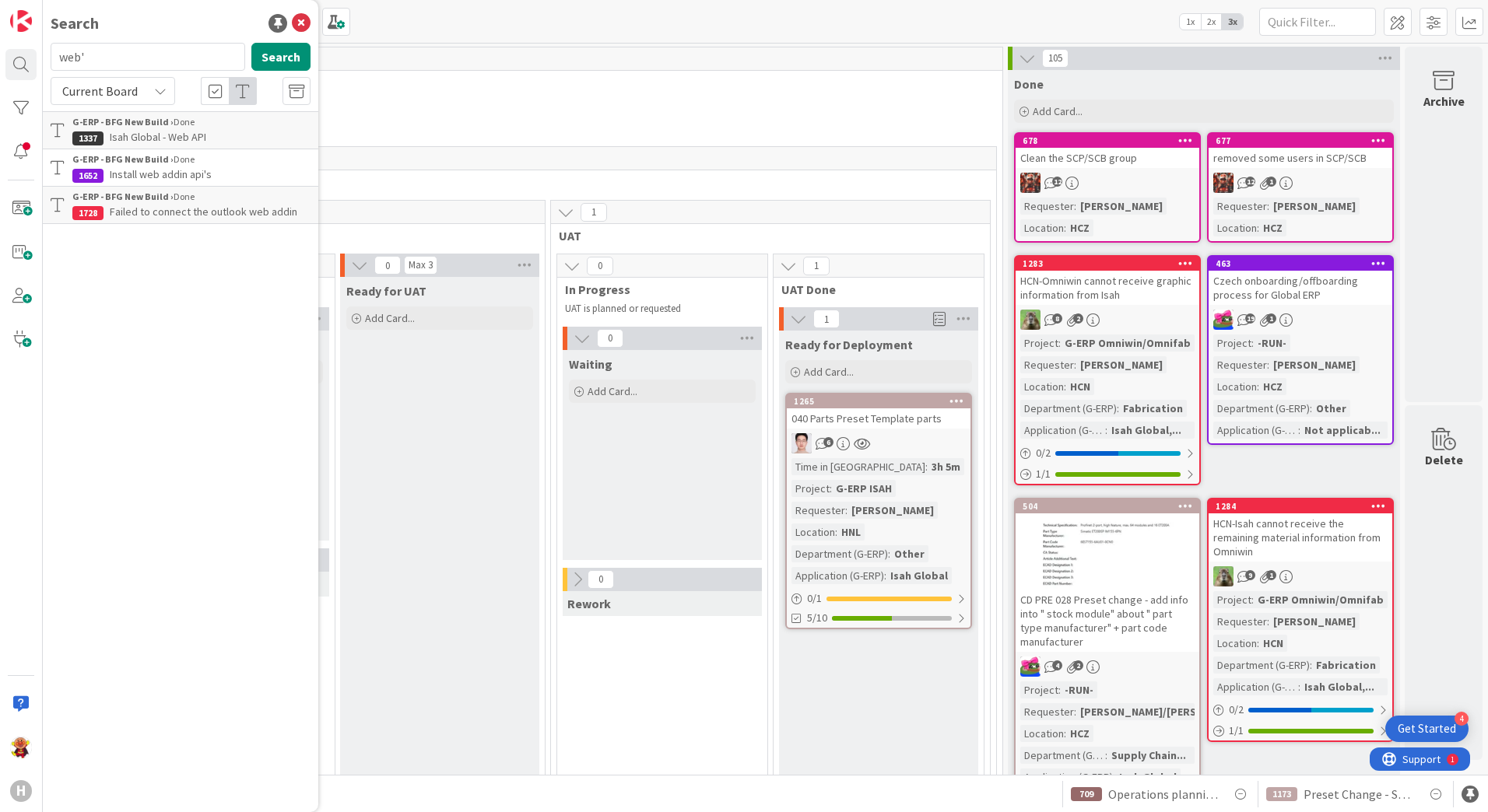
click at [231, 162] on div "G-ERP - BFG New Build › Done" at bounding box center [191, 159] width 238 height 14
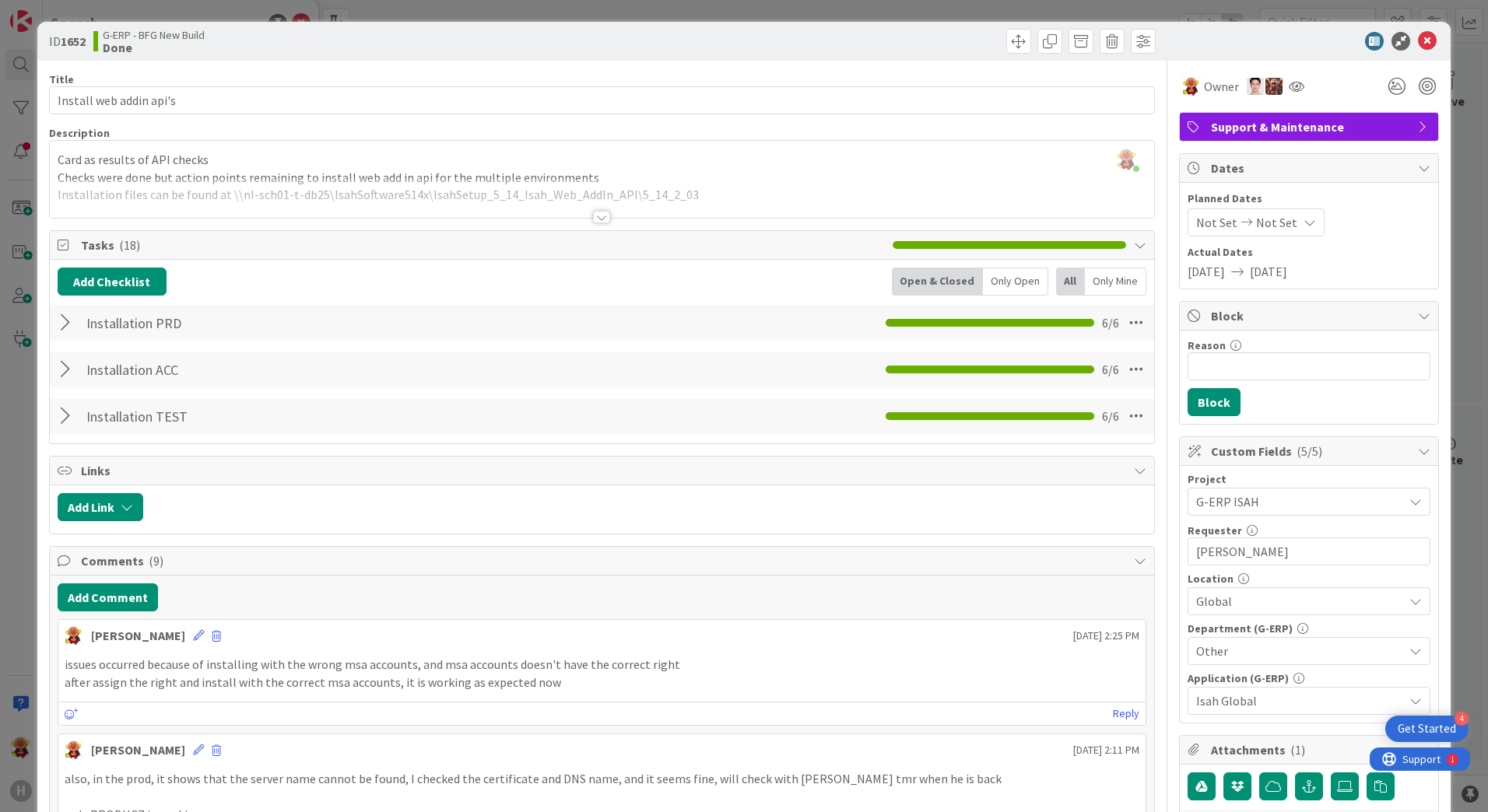
click at [597, 216] on div at bounding box center [601, 218] width 17 height 13
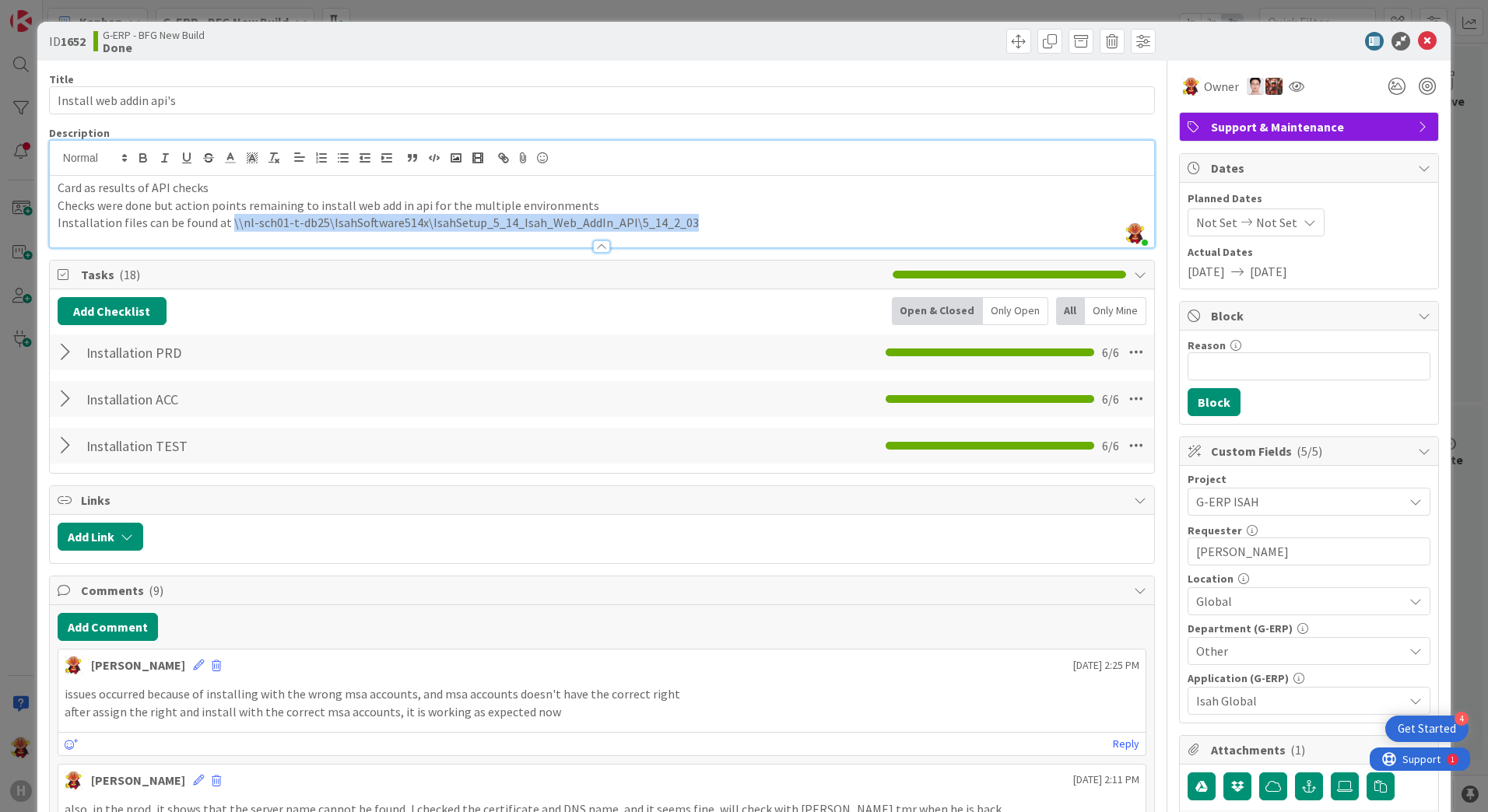
drag, startPoint x: 717, startPoint y: 221, endPoint x: 224, endPoint y: 224, distance: 493.0
click at [224, 224] on p "Installation files can be found at \\nl-sch01-t-db25\IsahSoftware514x\IsahSetup…" at bounding box center [602, 223] width 1089 height 18
copy p "\\nl-sch01-t-db25\IsahSoftware514x\IsahSetup_5_14_Isah_Web_AddIn_API\5_14_2_03"
click at [1423, 54] on div "ID 1652 G-ERP - BFG New Build Done" at bounding box center [744, 41] width 1413 height 39
click at [1423, 48] on icon at bounding box center [1427, 41] width 18 height 18
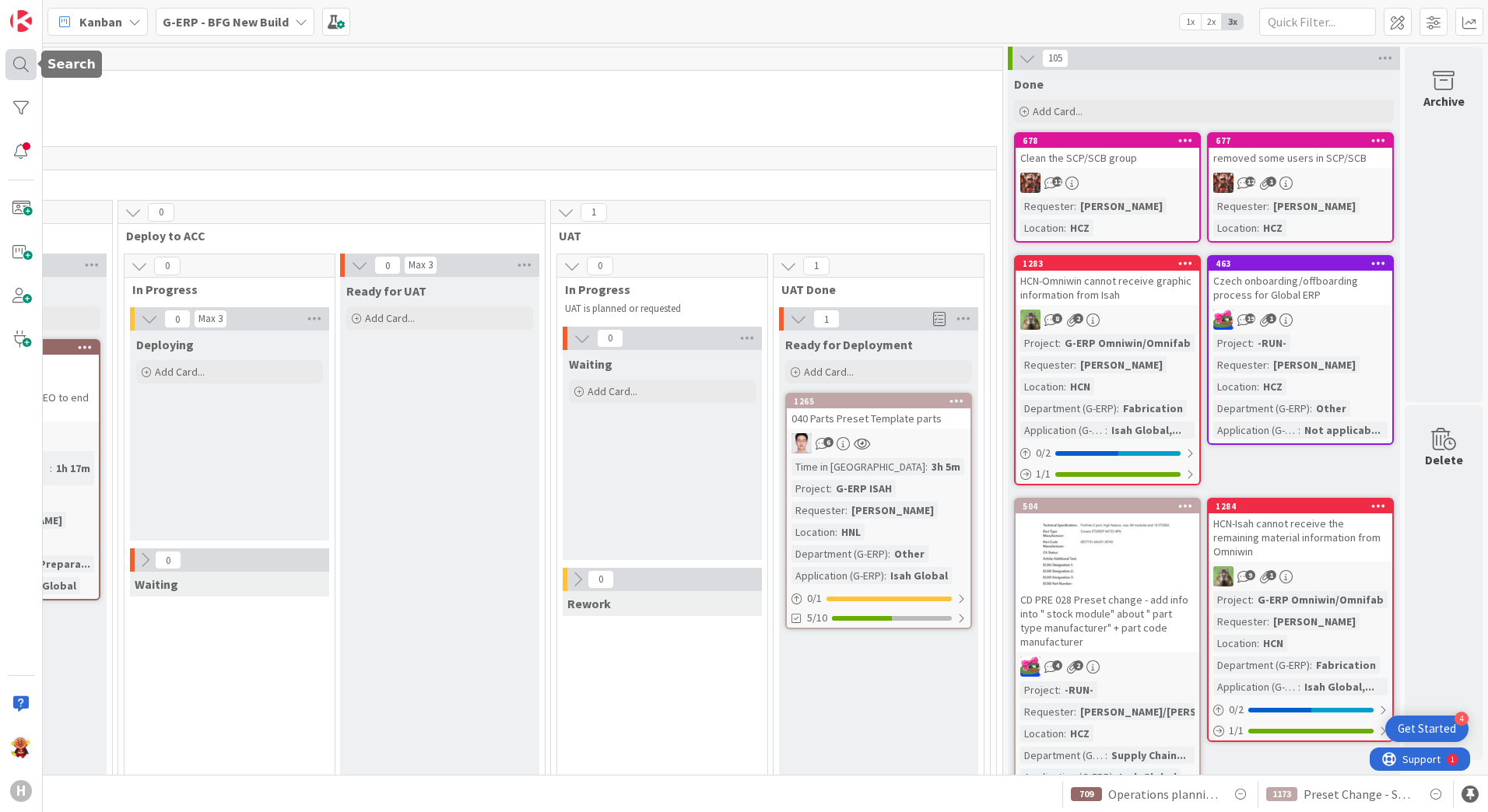
click at [29, 57] on div at bounding box center [21, 65] width 31 height 31
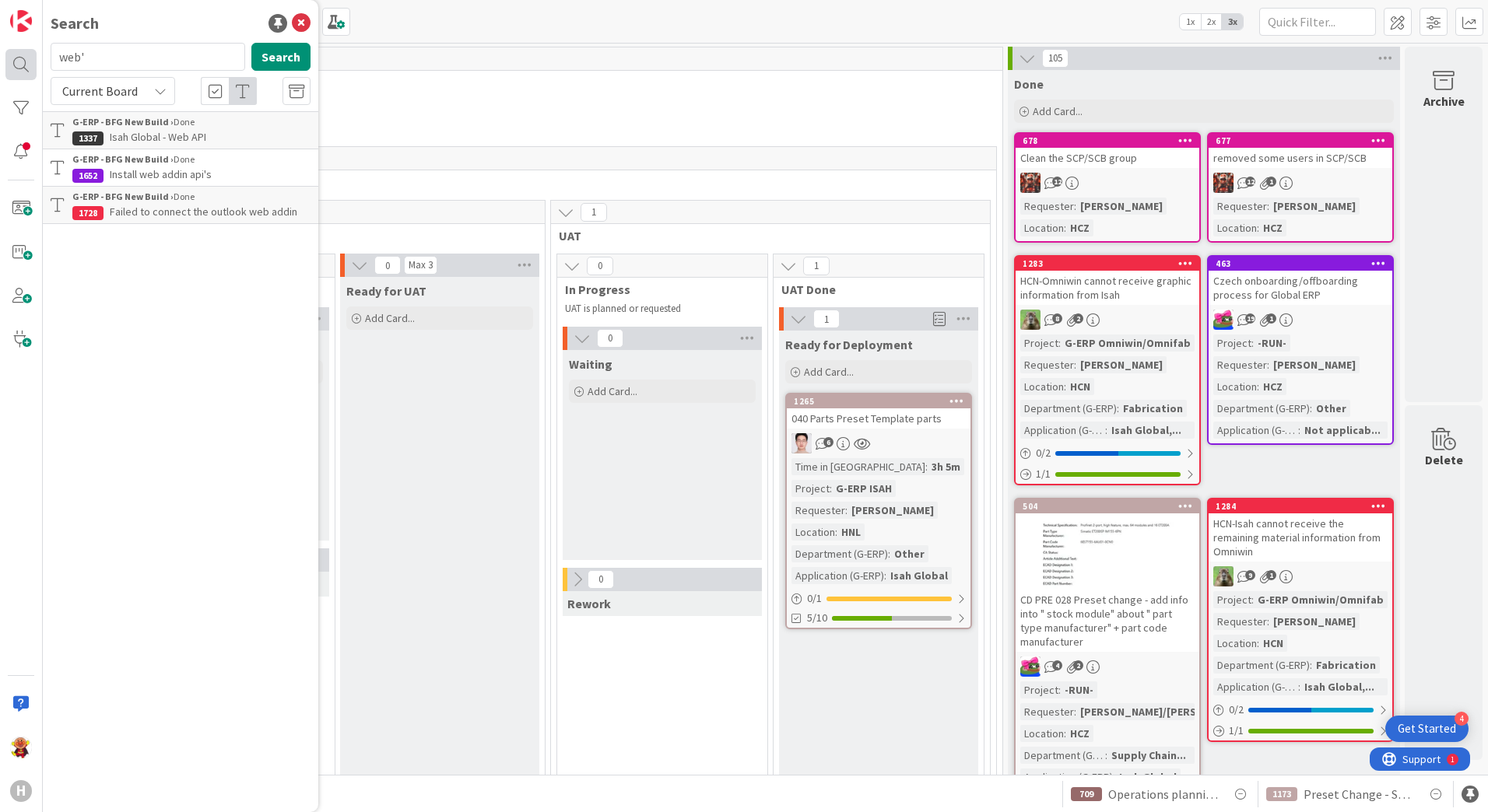
drag, startPoint x: 102, startPoint y: 52, endPoint x: 25, endPoint y: 53, distance: 77.0
click at [25, 53] on div "H Search web' Search Current Board G-ERP - BFG New Build › Done 1337 Isah Globa…" at bounding box center [22, 406] width 43 height 812
type input "label"
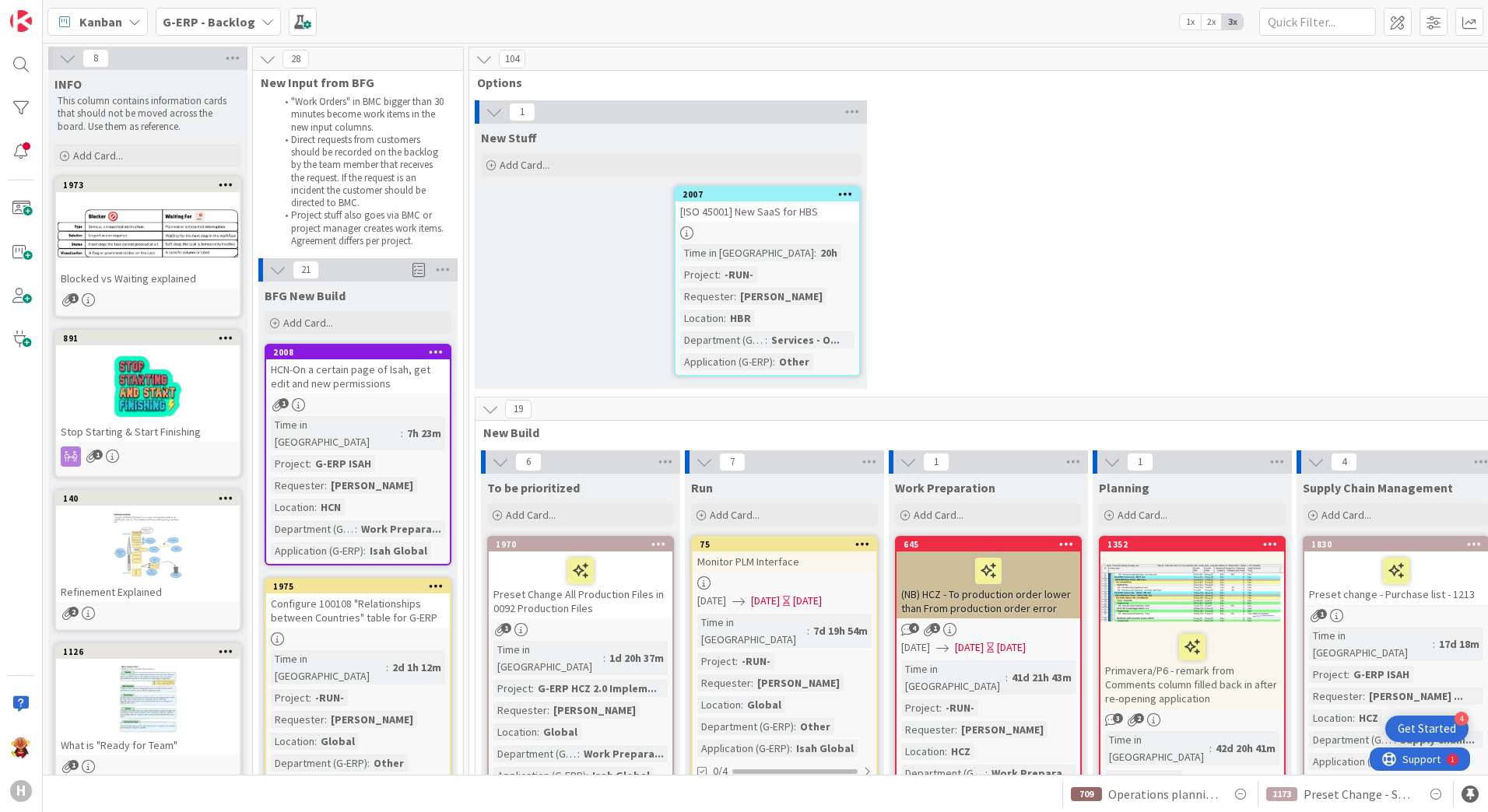
click at [1302, 372] on div "1 New Stuff Add Card... 2007 [ISO 45001] New SaaS for HBS Time in Column : 20h …" at bounding box center [1294, 249] width 1643 height 296
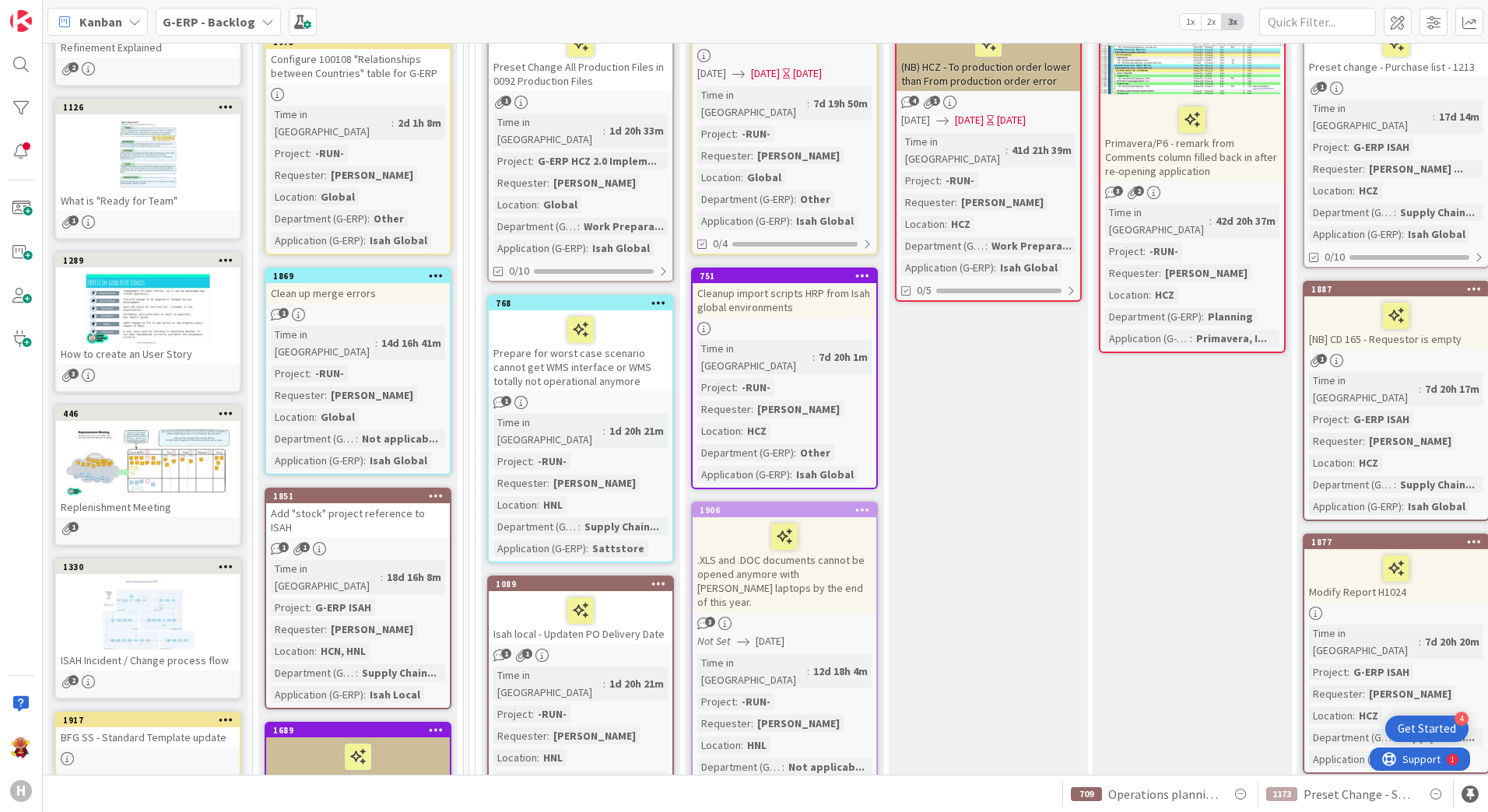
scroll to position [78, 0]
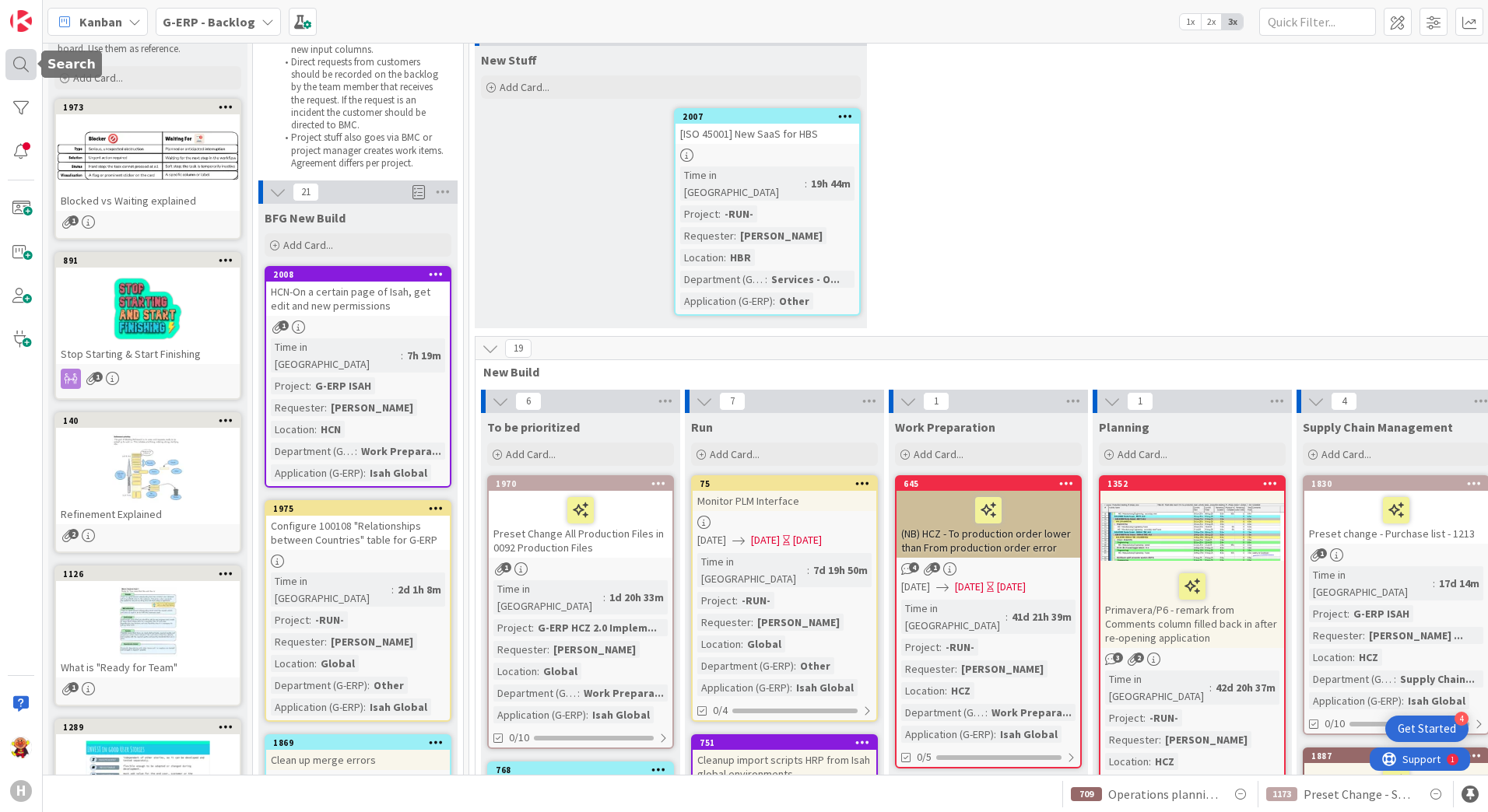
click at [23, 61] on div at bounding box center [21, 65] width 31 height 31
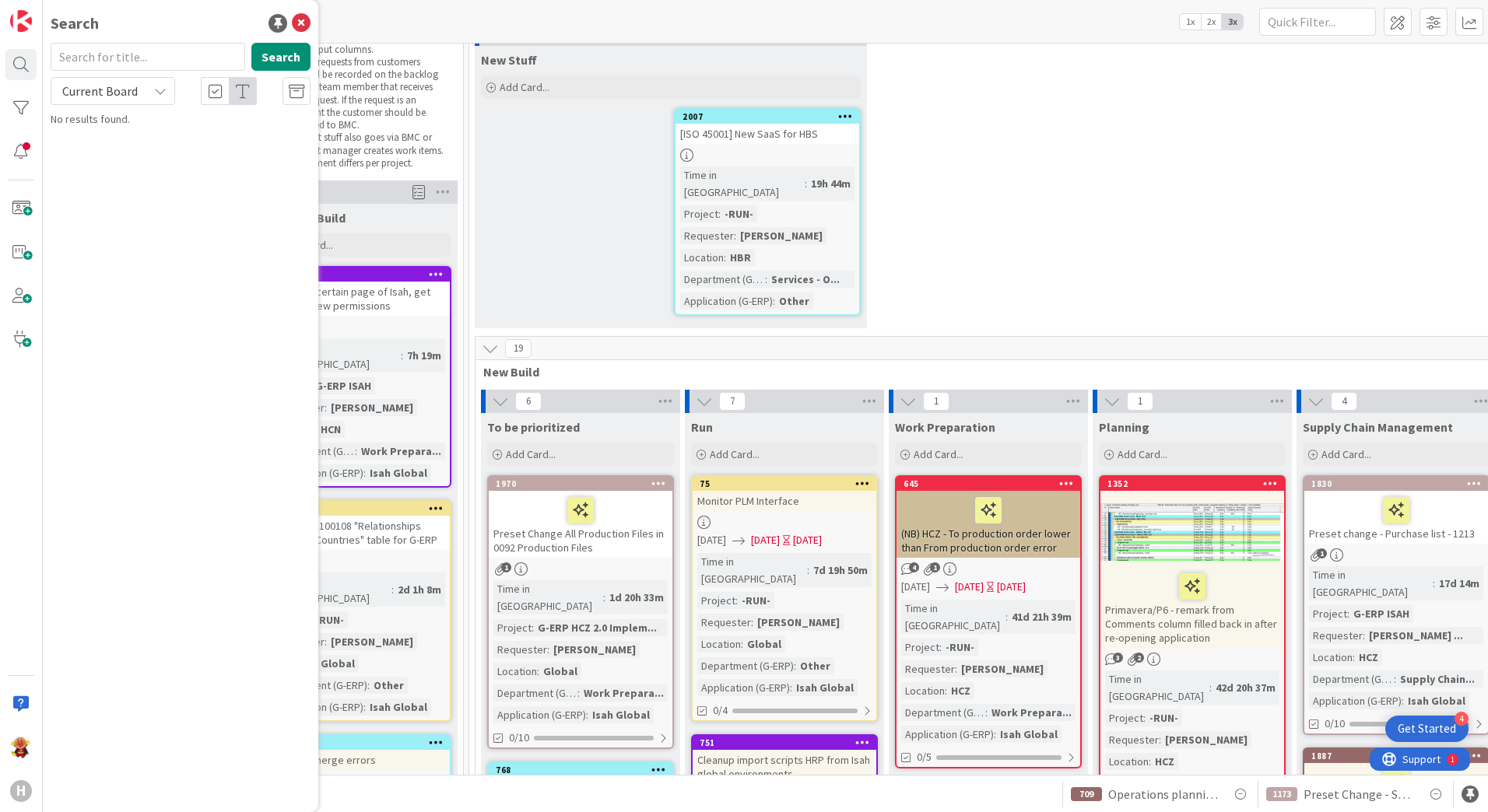
click at [139, 64] on input "text" at bounding box center [147, 57] width 194 height 28
click at [135, 102] on div "Current Board" at bounding box center [112, 91] width 124 height 28
click at [120, 147] on span "All Boards" at bounding box center [139, 155] width 162 height 23
click at [136, 61] on input "text" at bounding box center [147, 57] width 194 height 28
type input "label"
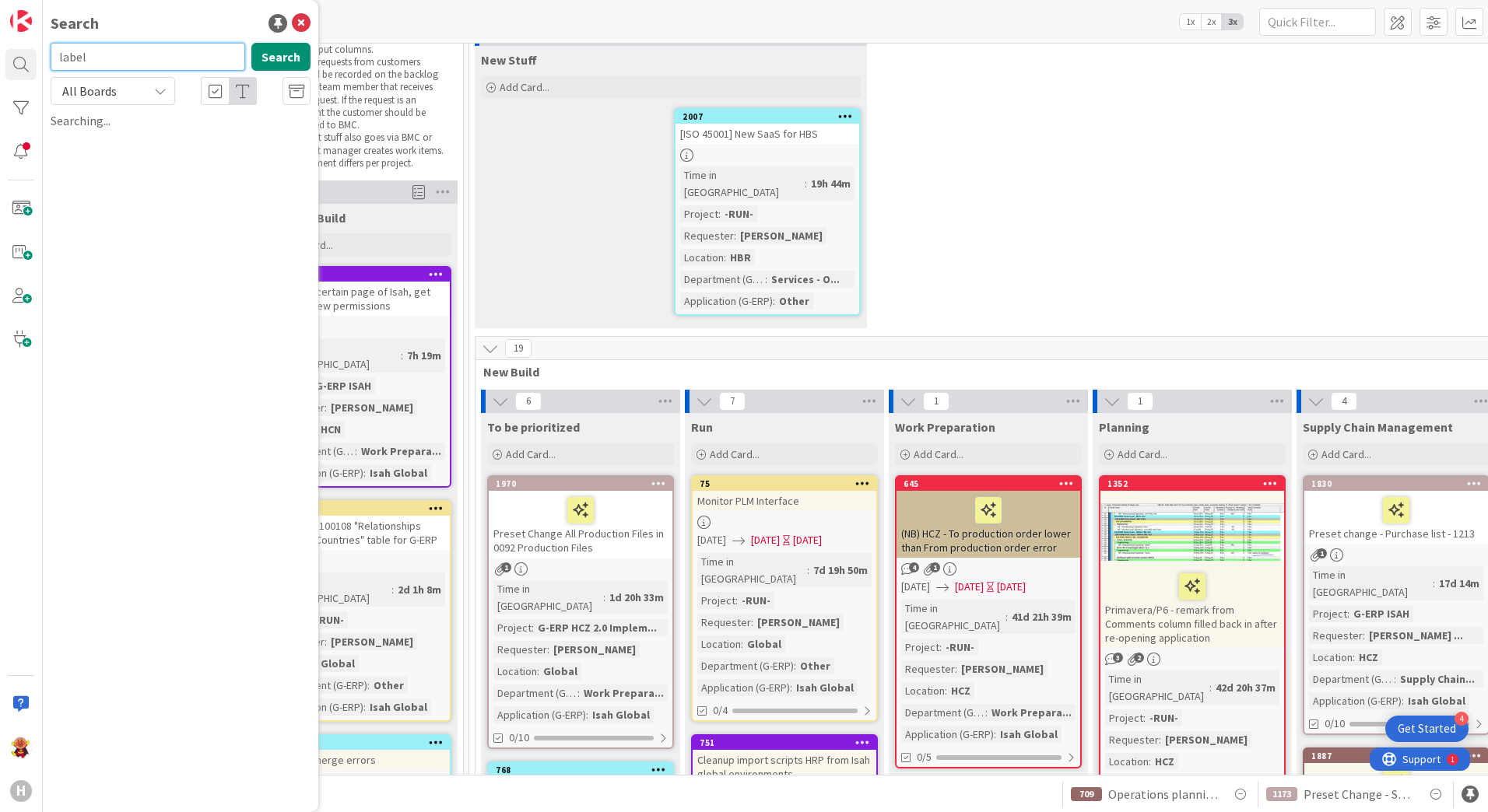
click at [183, 60] on input "label" at bounding box center [147, 57] width 194 height 28
click at [264, 53] on button "Search" at bounding box center [281, 57] width 59 height 28
